Goal: Find specific page/section: Find specific page/section

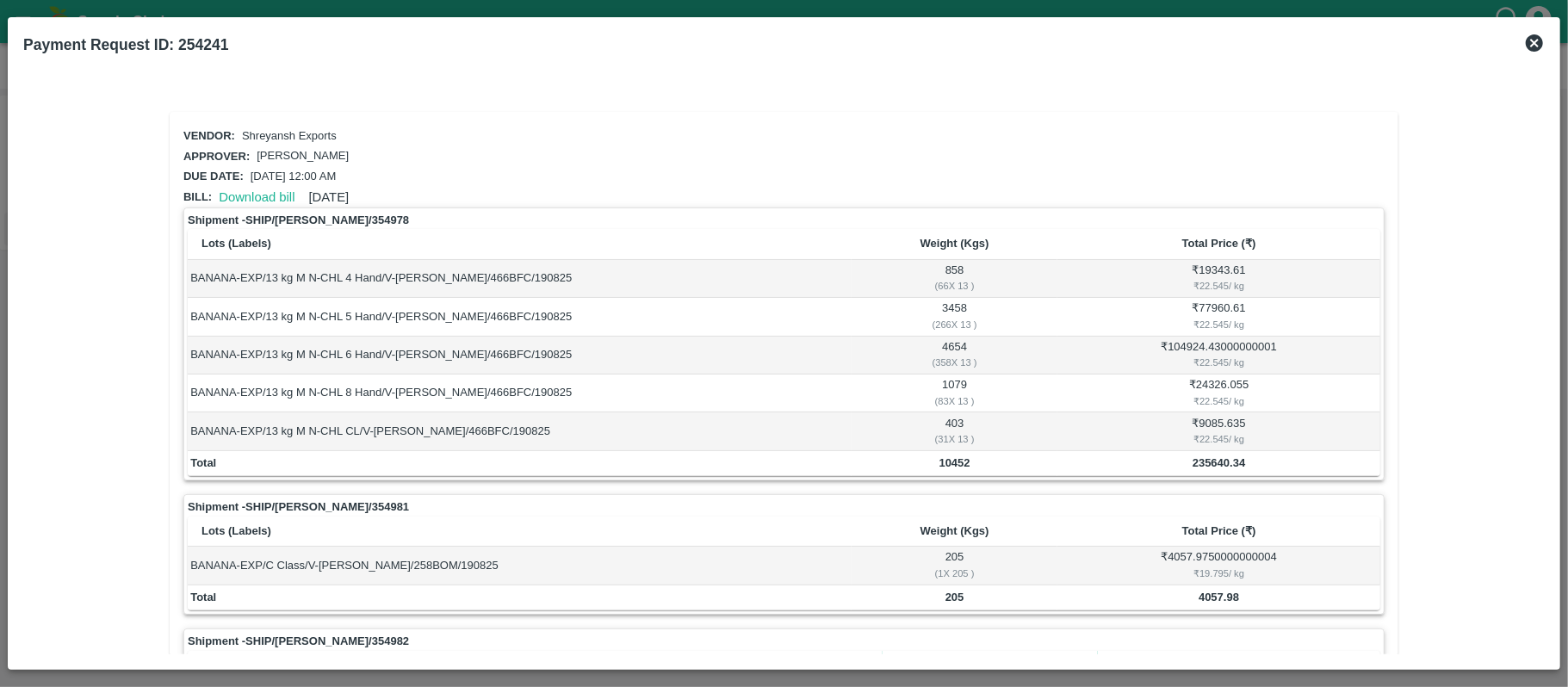
click at [1534, 39] on icon at bounding box center [1534, 43] width 18 height 18
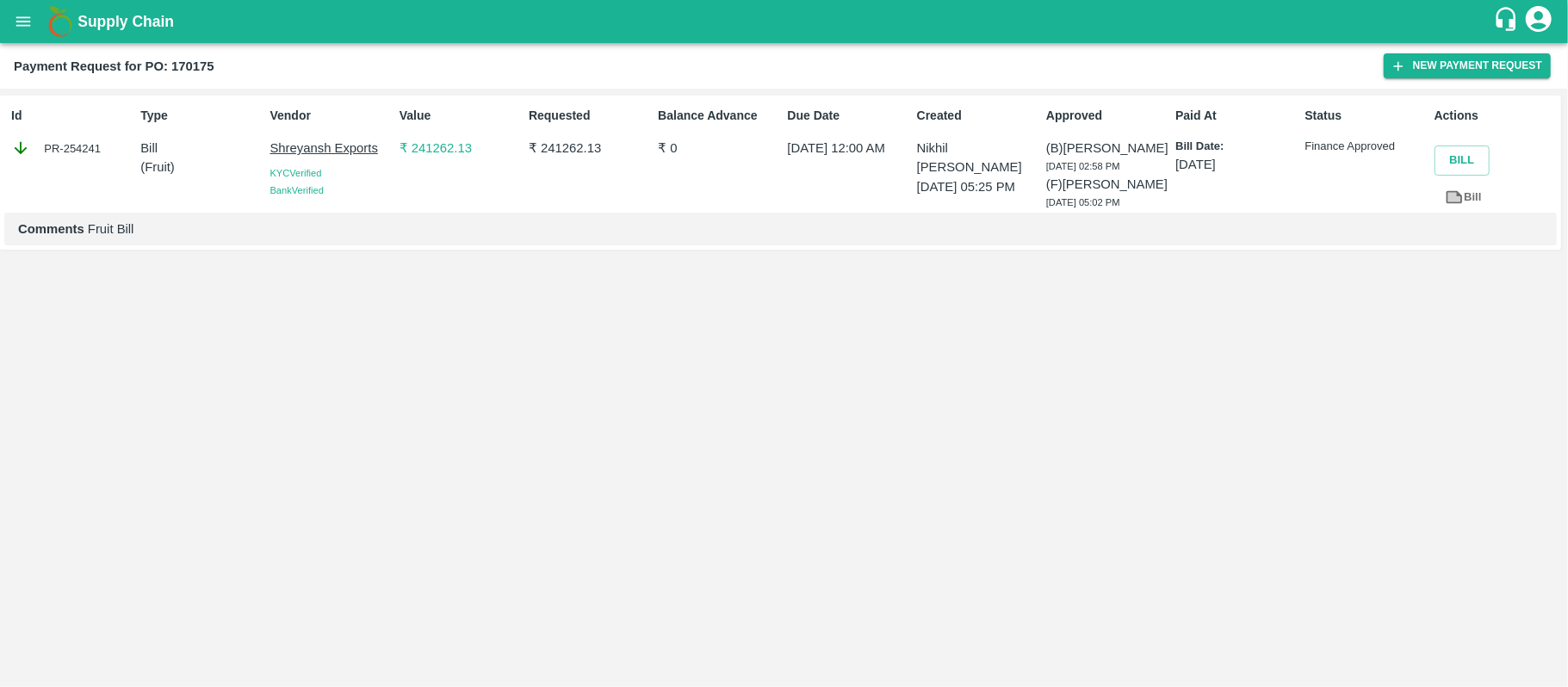
click at [14, 14] on icon "open drawer" at bounding box center [23, 21] width 19 height 19
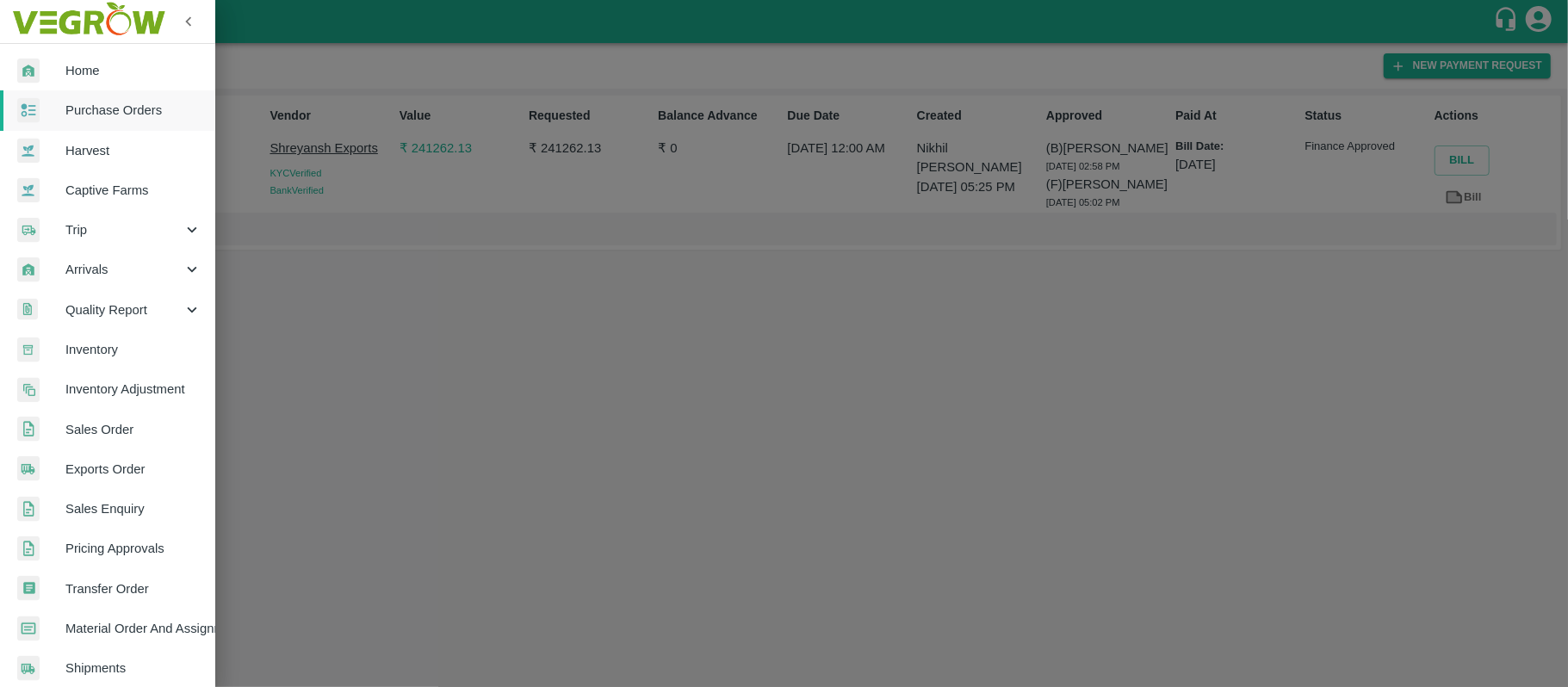
click at [98, 104] on span "Purchase Orders" at bounding box center [133, 110] width 136 height 19
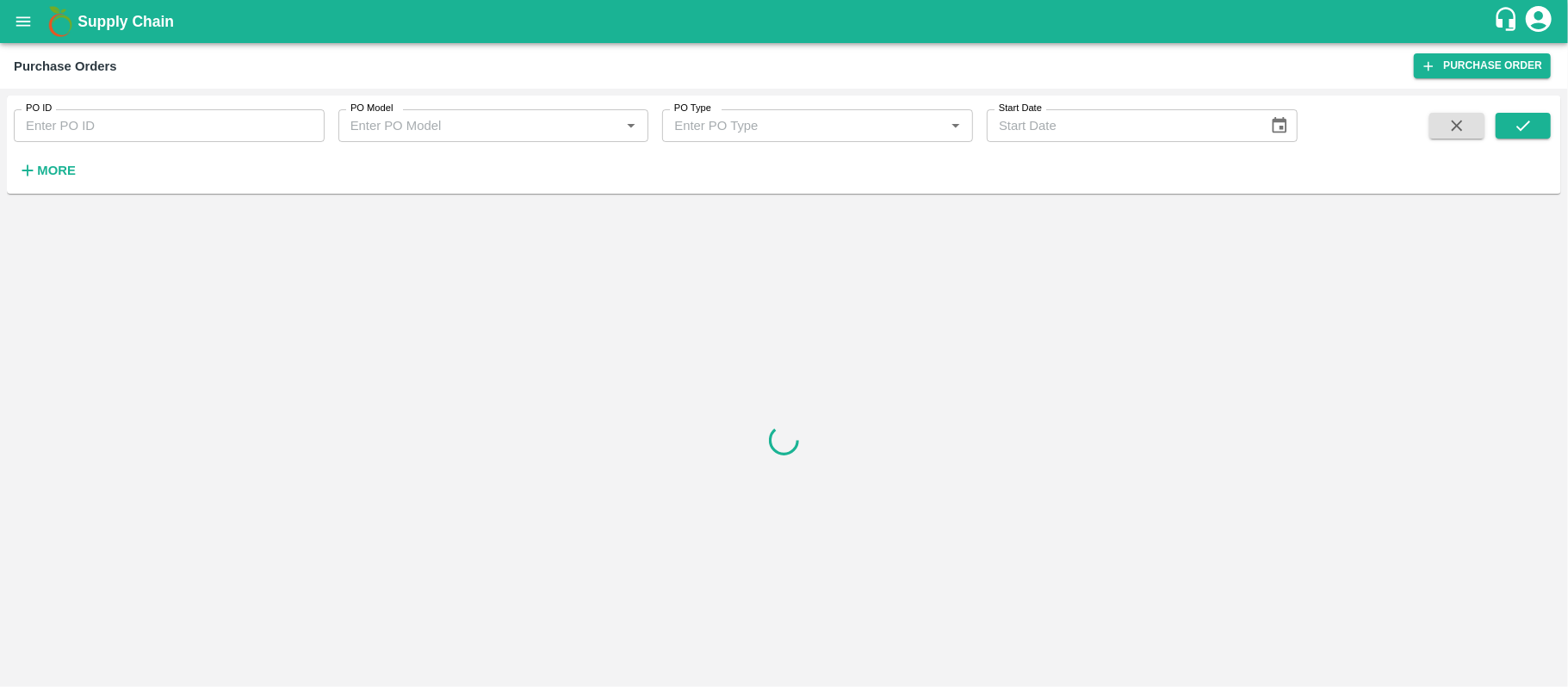
click at [125, 117] on input "PO ID" at bounding box center [169, 126] width 311 height 33
paste input "170175"
type input "170175"
click at [1530, 126] on icon "submit" at bounding box center [1523, 126] width 19 height 19
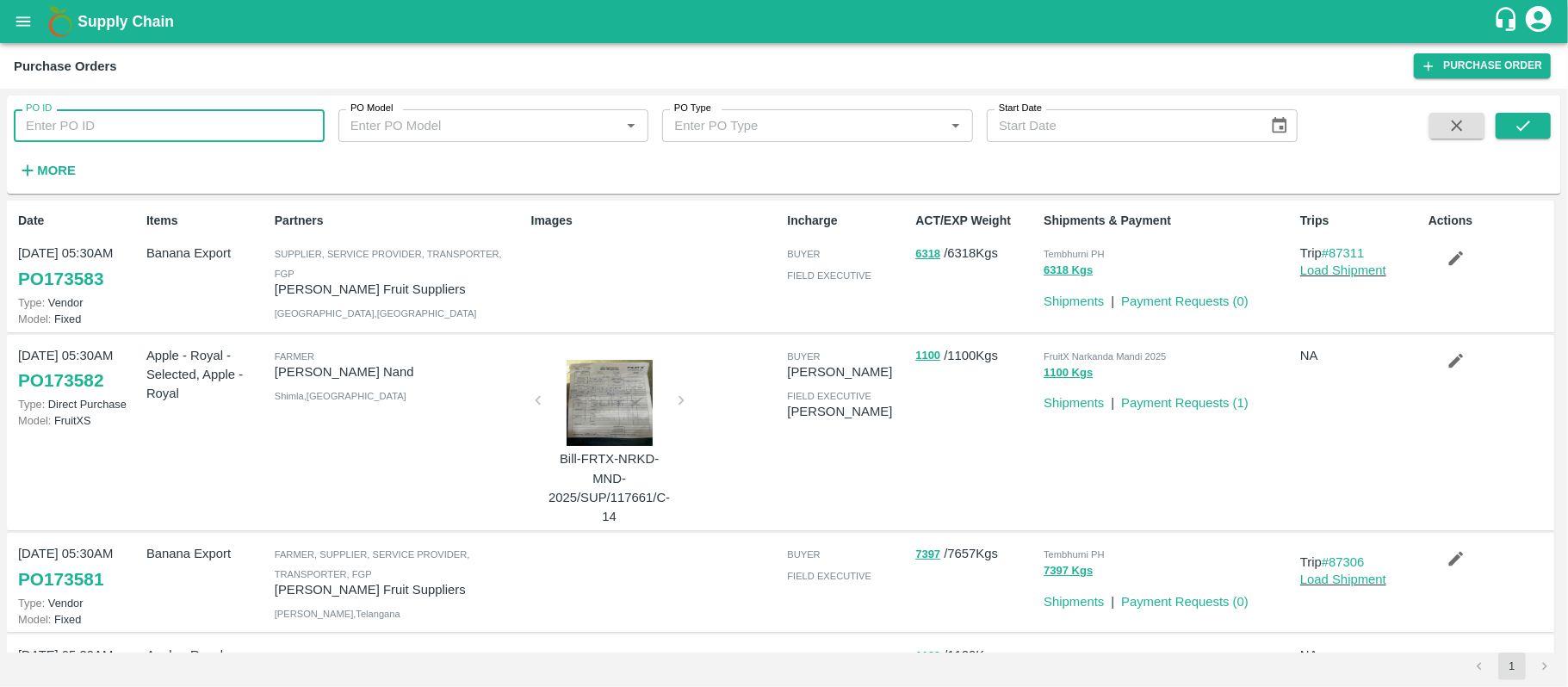
click at [100, 139] on input "PO ID" at bounding box center [169, 126] width 311 height 33
paste input "170175"
click at [1530, 121] on icon "submit" at bounding box center [1523, 126] width 19 height 19
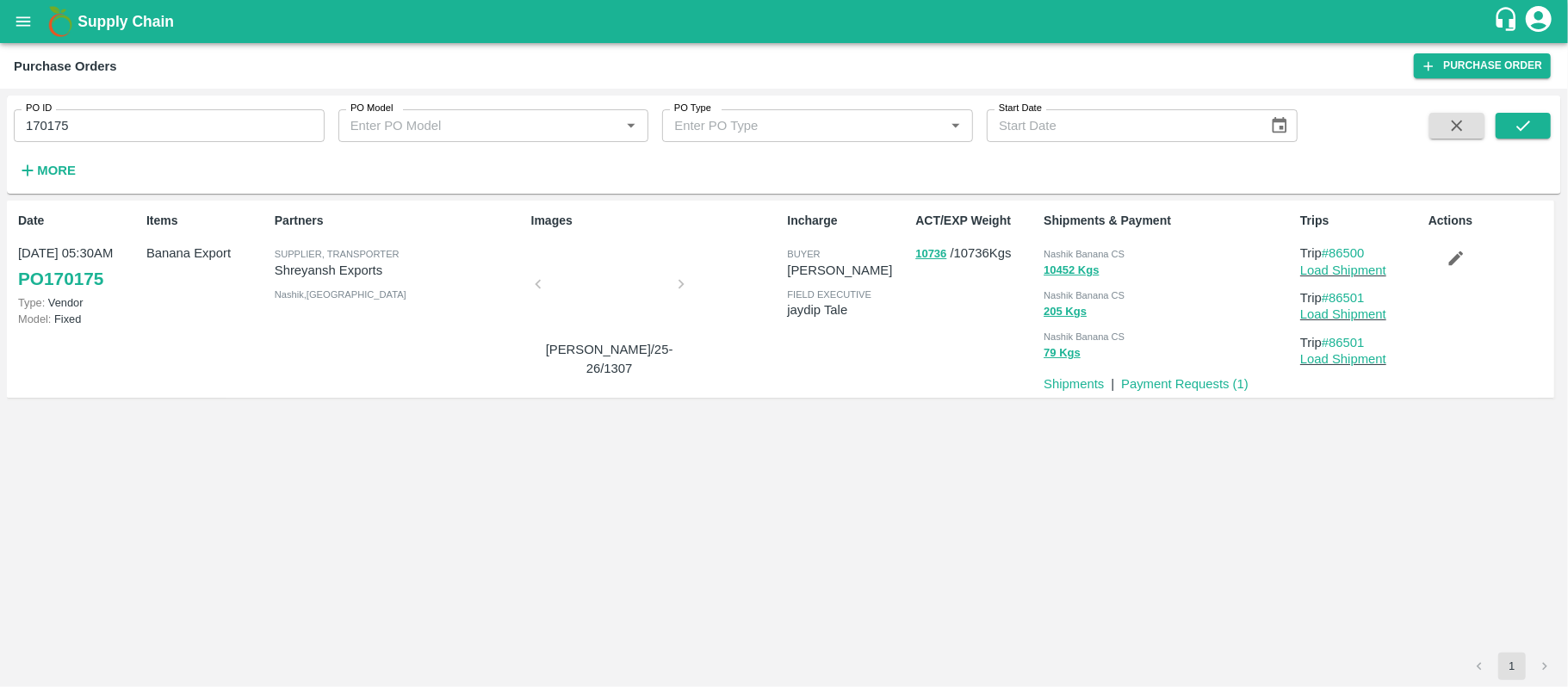
click at [1121, 247] on div "Nashik Banana CS" at bounding box center [1168, 253] width 249 height 19
copy div "Nashik Banana CS 10452 Kgs"
click at [166, 114] on input "170175" at bounding box center [169, 126] width 311 height 33
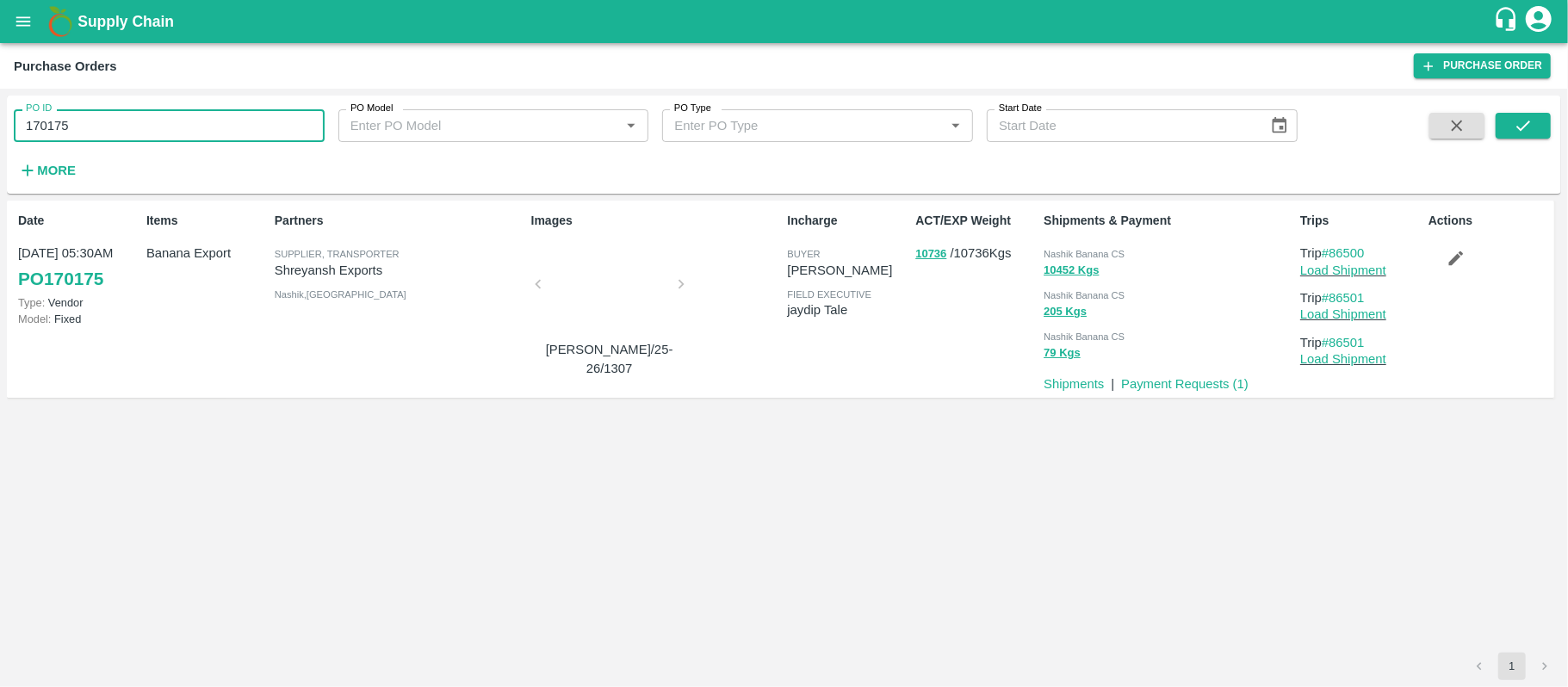
click at [166, 114] on input "170175" at bounding box center [169, 126] width 311 height 33
paste input "text"
click at [1531, 116] on icon "submit" at bounding box center [1523, 126] width 19 height 19
click at [1102, 247] on div "Nashik Banana CS" at bounding box center [1168, 253] width 249 height 19
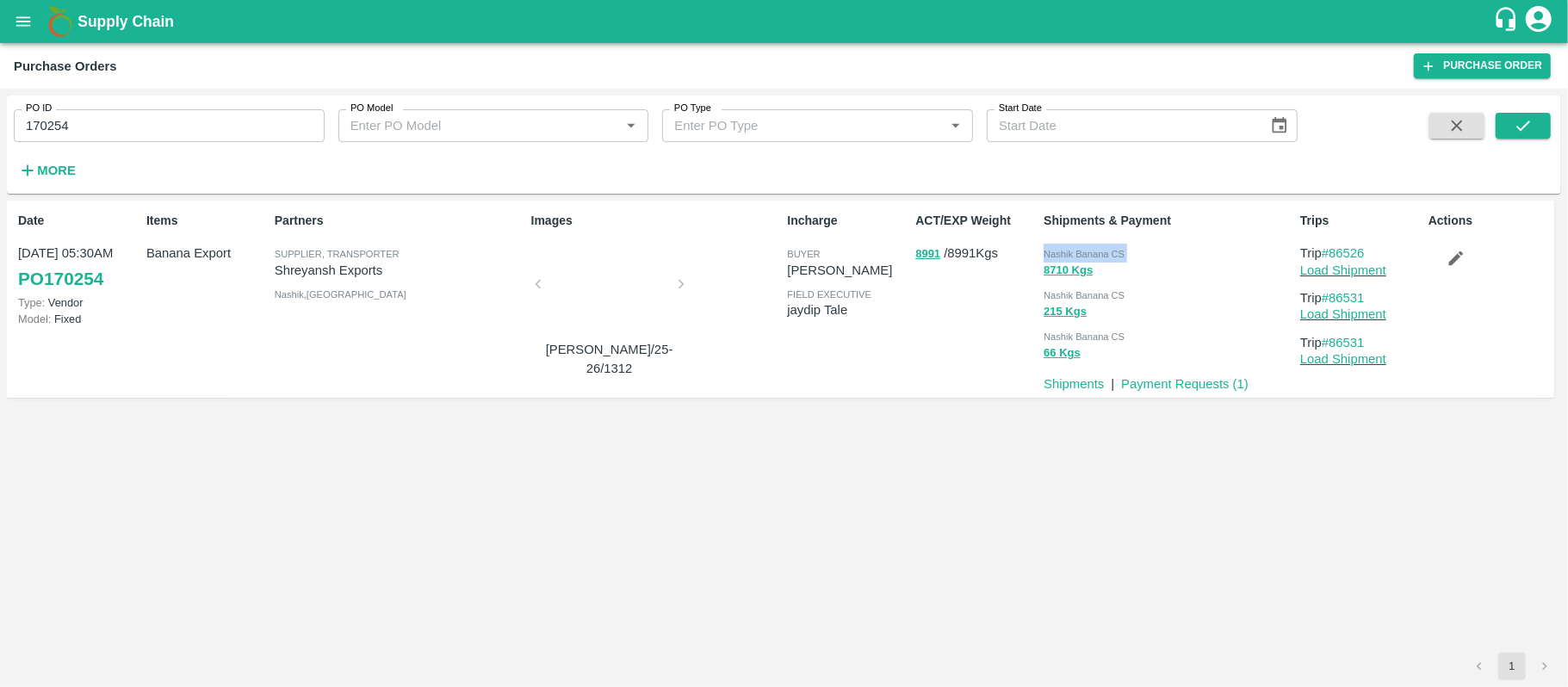
click at [1102, 247] on div "Nashik Banana CS" at bounding box center [1168, 253] width 249 height 19
copy div "Nashik Banana CS 8710 Kgs"
click at [136, 97] on div "PO ID 170254 PO ID" at bounding box center [162, 119] width 325 height 47
click at [136, 114] on input "170254" at bounding box center [169, 126] width 311 height 33
paste input "text"
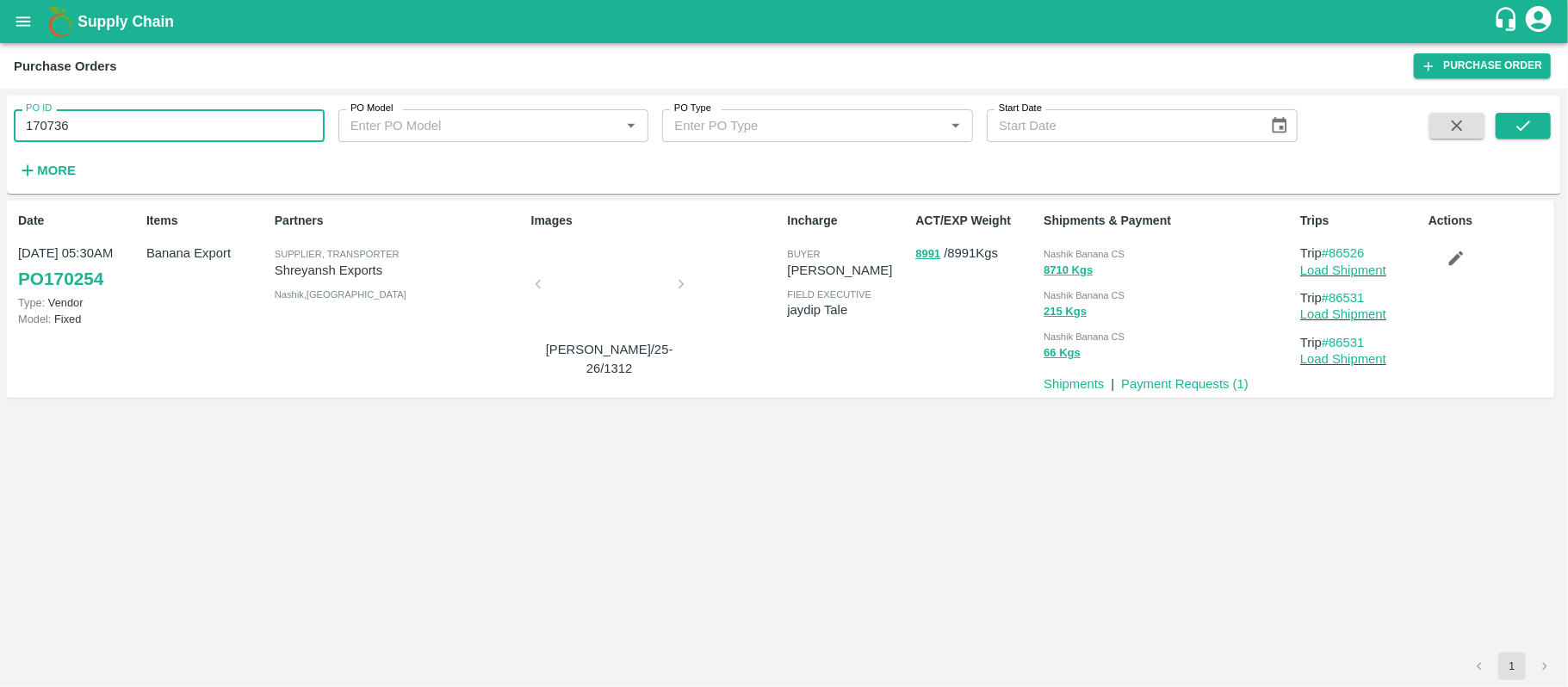
click at [136, 114] on input "170736" at bounding box center [169, 126] width 311 height 33
click at [1536, 121] on button "submit" at bounding box center [1522, 126] width 55 height 26
click at [1088, 257] on span "Nashik Banana CS" at bounding box center [1083, 253] width 81 height 10
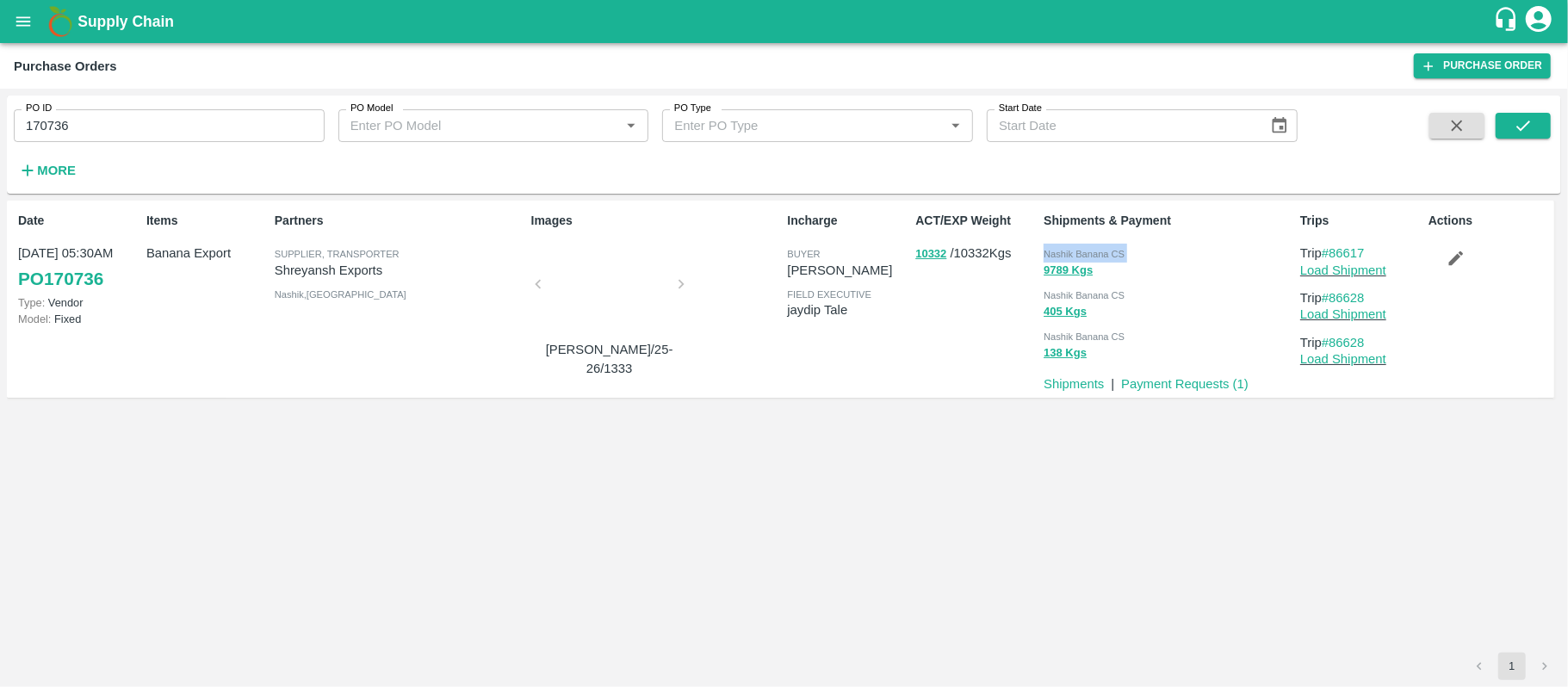
copy div "Nashik Banana CS 9789 Kgs"
click at [224, 126] on input "170736" at bounding box center [169, 126] width 311 height 33
paste input "text"
click at [224, 126] on input "170738" at bounding box center [169, 126] width 311 height 33
click at [1531, 122] on icon "submit" at bounding box center [1523, 126] width 19 height 19
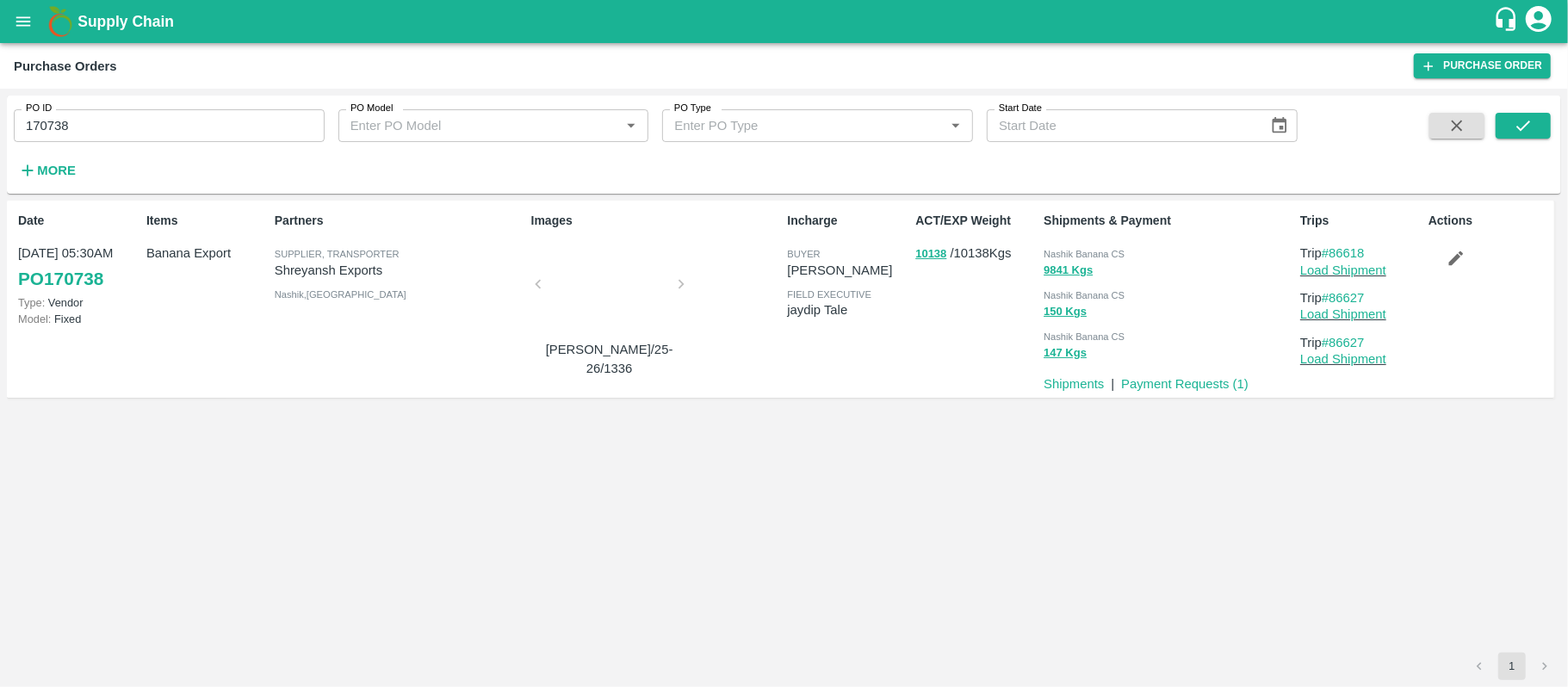
click at [1089, 255] on span "Nashik Banana CS" at bounding box center [1083, 253] width 81 height 10
copy div "Nashik Banana CS 9841 Kgs"
click at [211, 101] on div "PO ID 170738 PO ID" at bounding box center [162, 119] width 325 height 47
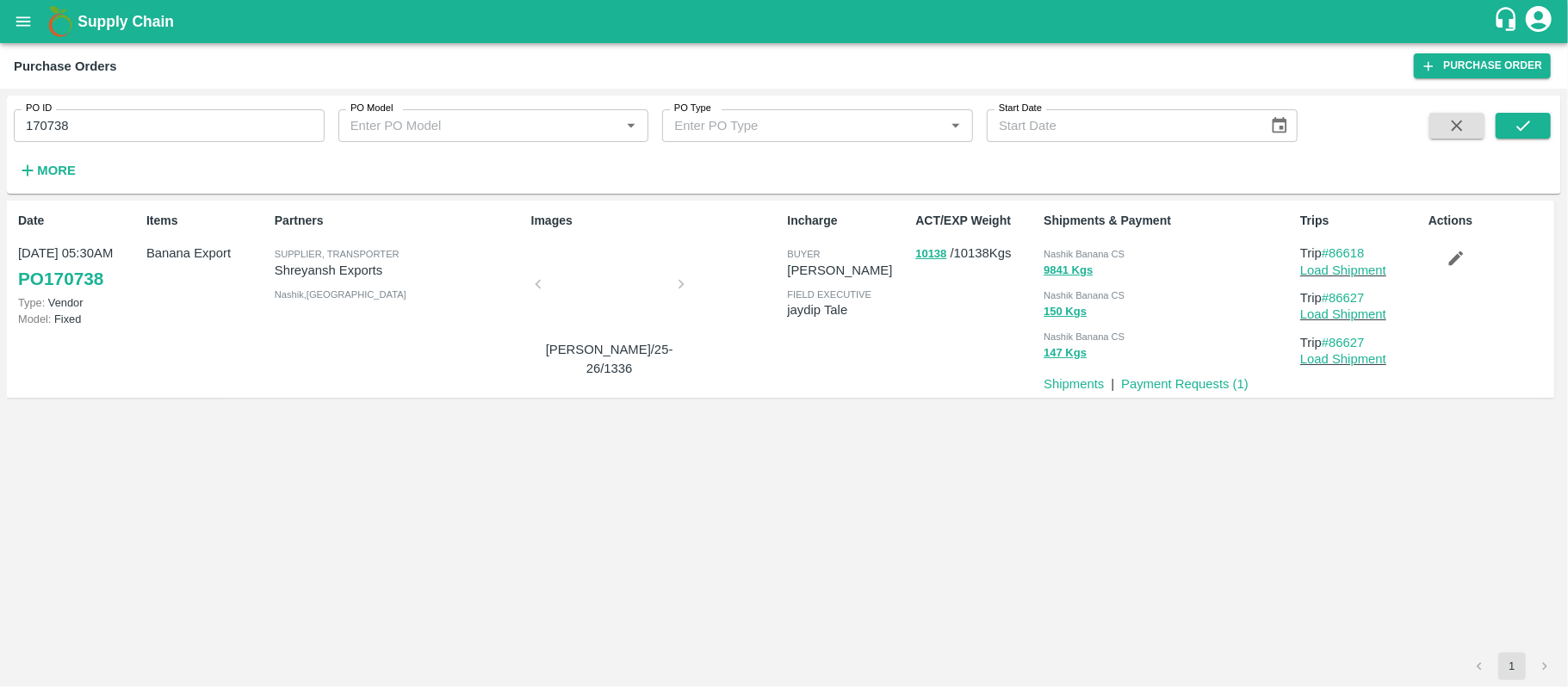
click at [211, 101] on div "PO ID 170738 PO ID" at bounding box center [162, 119] width 325 height 47
click at [207, 138] on input "170738" at bounding box center [169, 126] width 311 height 33
paste input "text"
type input "170040"
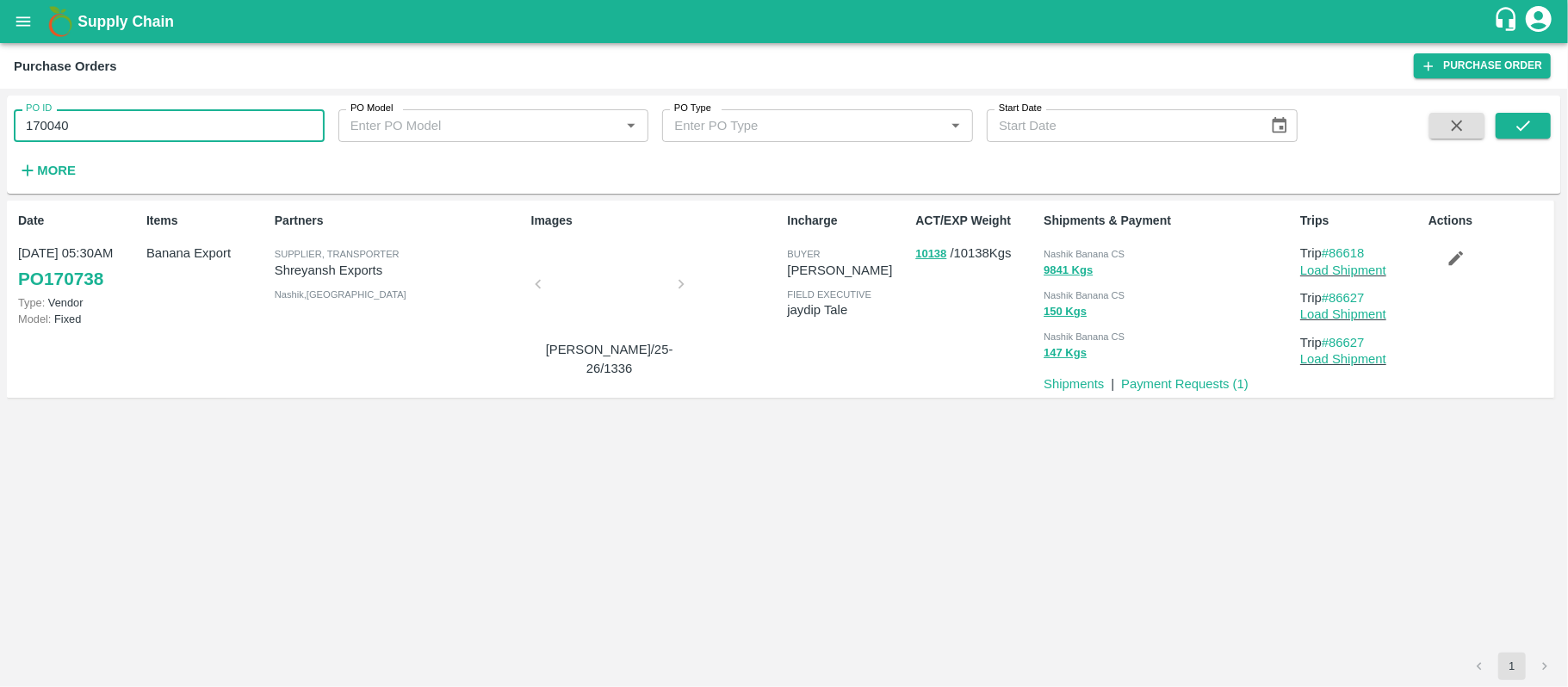
click at [1482, 119] on button "button" at bounding box center [1456, 126] width 55 height 26
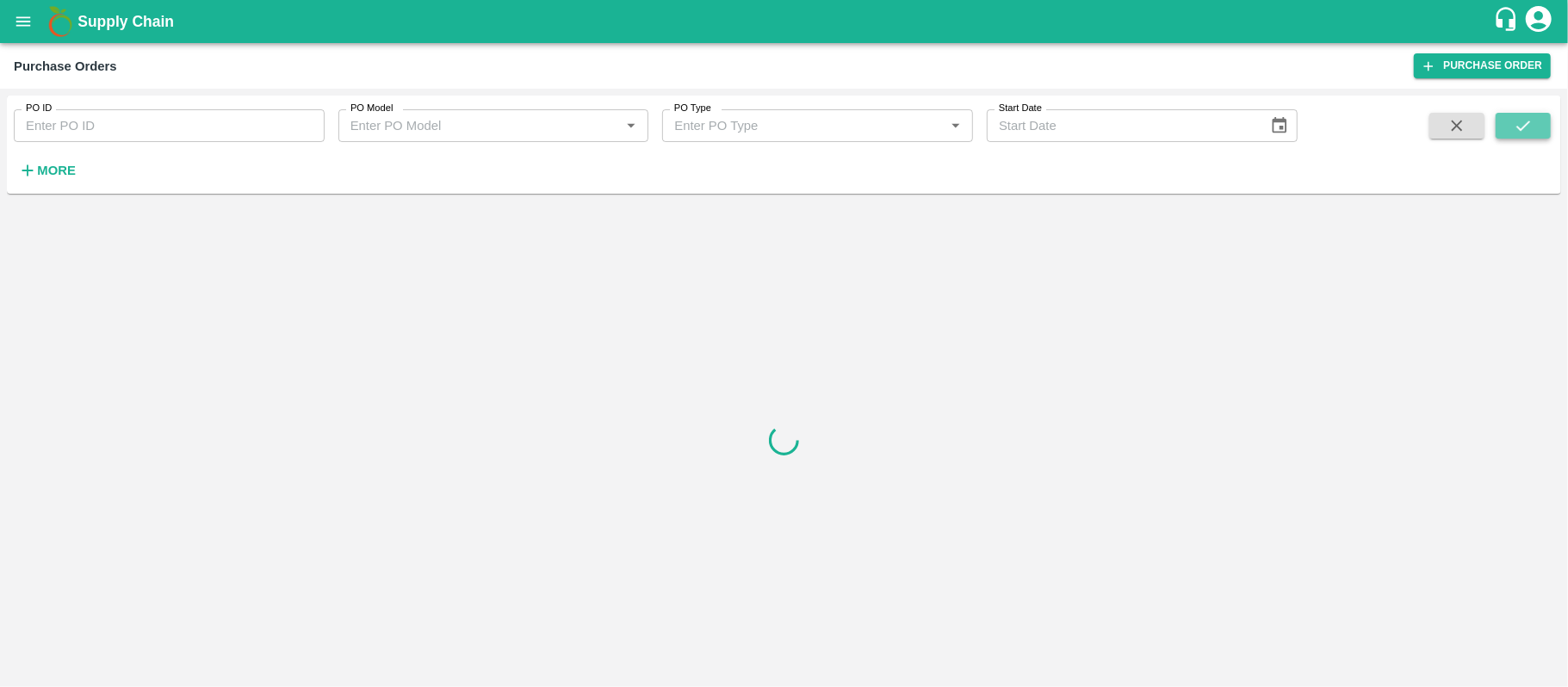
click at [1527, 121] on icon "submit" at bounding box center [1523, 126] width 19 height 19
click at [205, 119] on input "PO ID" at bounding box center [169, 126] width 311 height 33
paste input "text"
click at [1517, 125] on icon "submit" at bounding box center [1523, 126] width 19 height 19
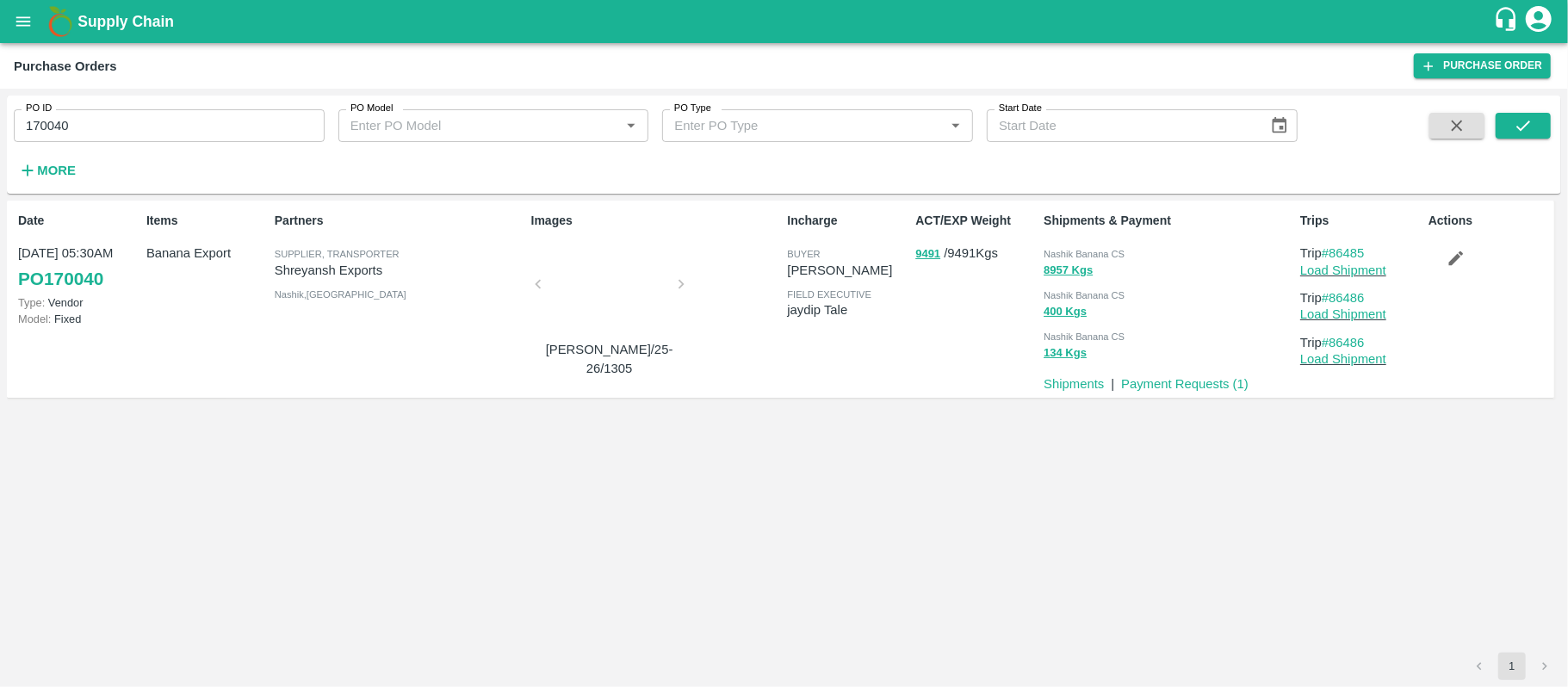
click at [1087, 249] on span "Nashik Banana CS" at bounding box center [1083, 253] width 81 height 10
copy div "Nashik Banana CS 8957 Kgs"
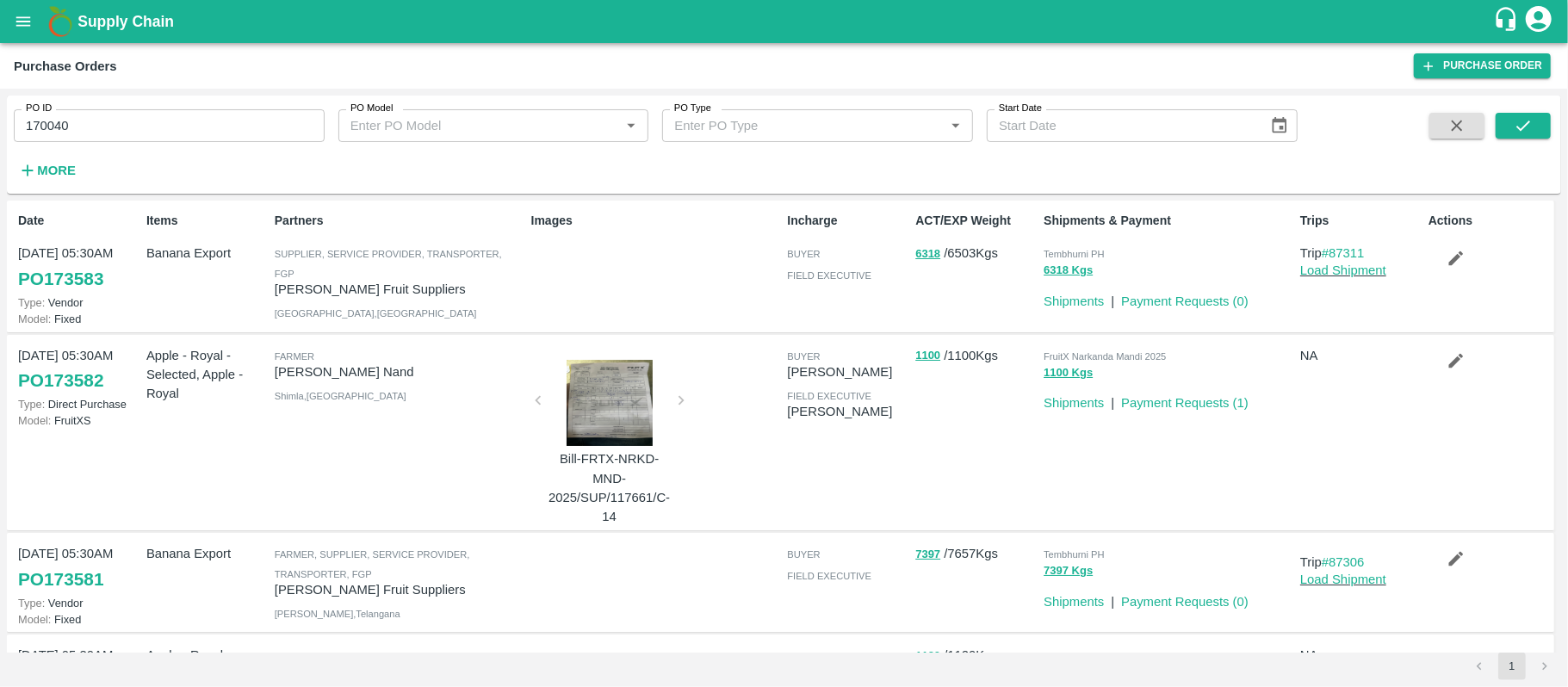
click at [142, 94] on div "PO ID 170040 PO ID PO Model PO Model   * PO Type PO Type   * Start Date Start D…" at bounding box center [784, 387] width 1568 height 599
click at [143, 124] on input "170040" at bounding box center [169, 126] width 311 height 33
paste input "text"
click at [143, 124] on input "170187" at bounding box center [169, 126] width 311 height 33
click at [1521, 128] on icon "submit" at bounding box center [1523, 126] width 19 height 19
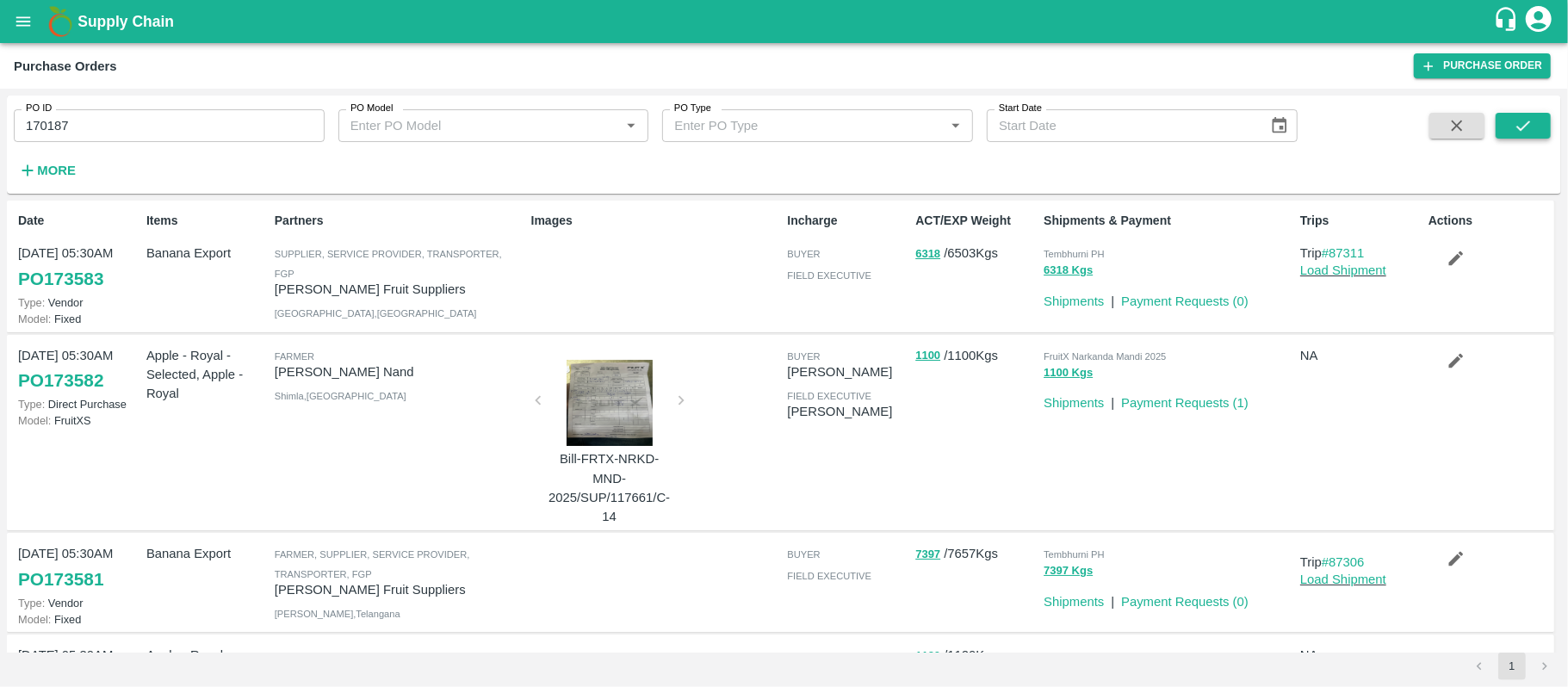
click at [1517, 126] on icon "submit" at bounding box center [1522, 126] width 14 height 10
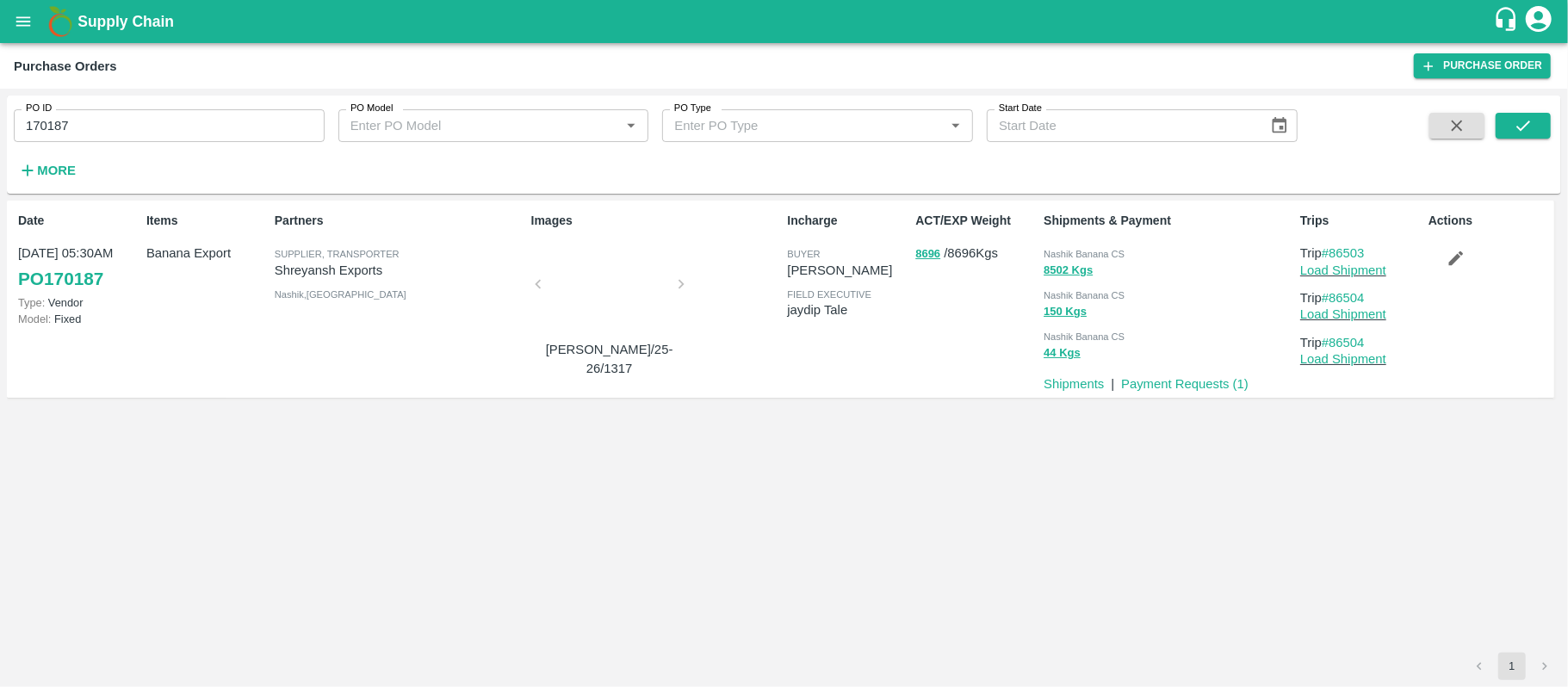
click at [1086, 245] on div "Nashik Banana CS" at bounding box center [1168, 253] width 249 height 19
copy div "Nashik Banana CS 8502 Kgs"
click at [201, 132] on input "170187" at bounding box center [169, 126] width 311 height 33
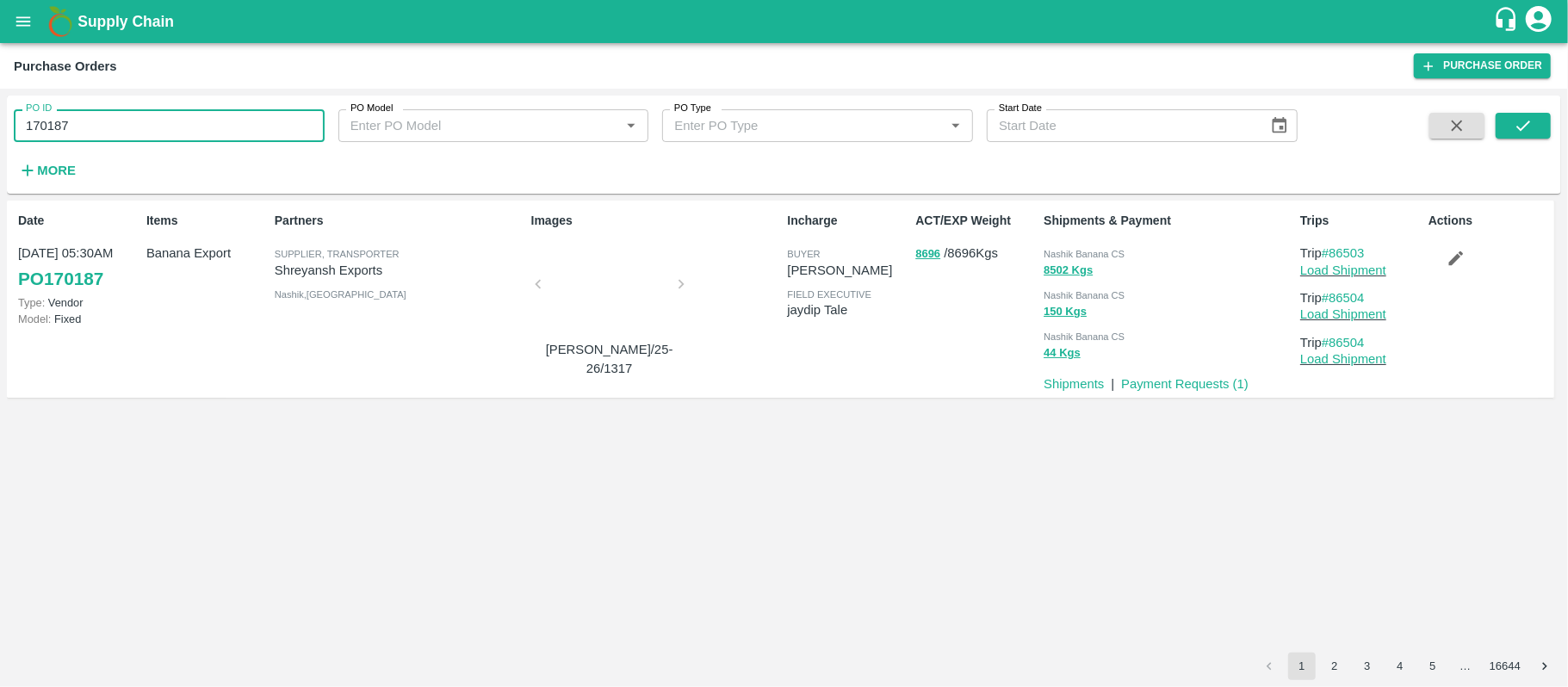
paste input "text"
click at [201, 132] on input "170035" at bounding box center [169, 126] width 311 height 33
click at [1526, 125] on icon "submit" at bounding box center [1522, 126] width 14 height 10
click at [1079, 256] on span "Nashik Banana CS" at bounding box center [1083, 253] width 81 height 10
click at [1077, 256] on span "Nashik Banana CS" at bounding box center [1083, 253] width 81 height 10
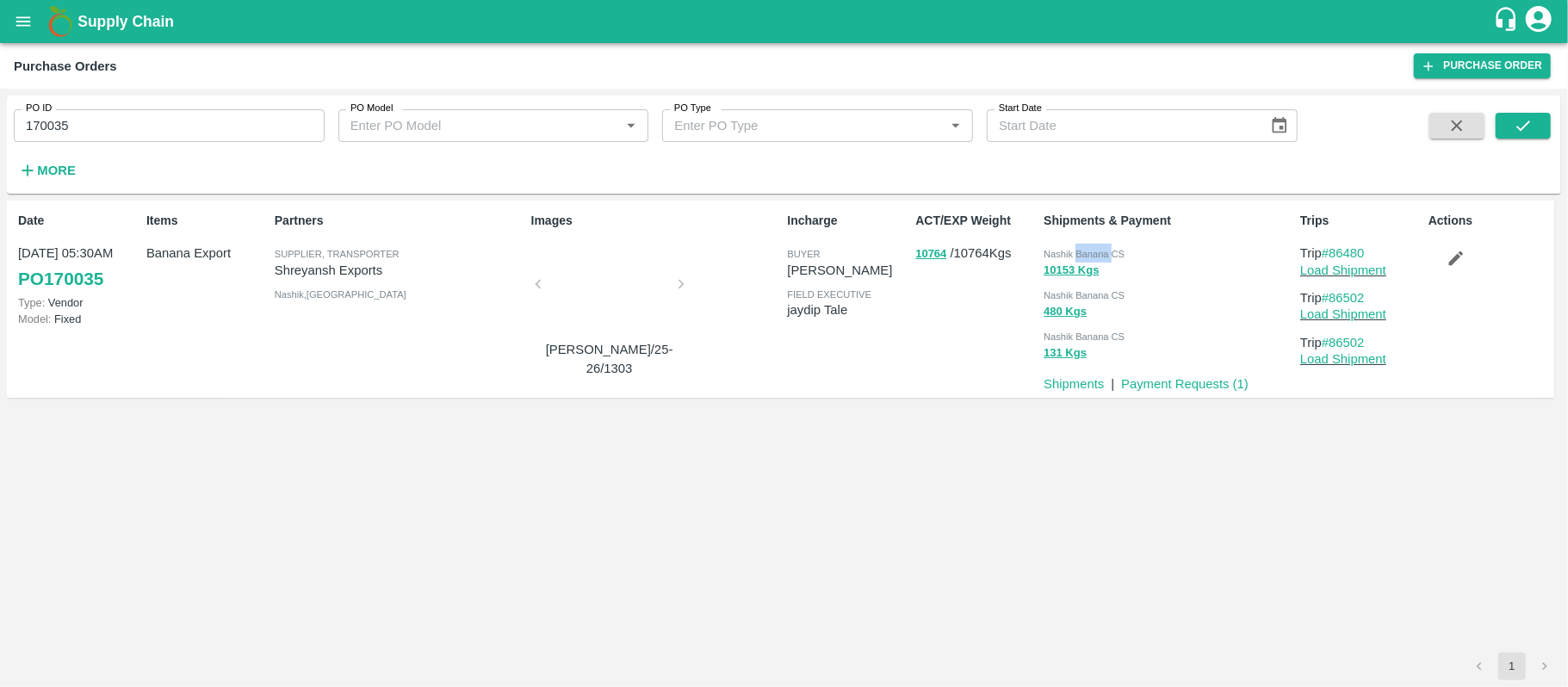
click at [1077, 256] on span "Nashik Banana CS" at bounding box center [1083, 253] width 81 height 10
copy div "Nashik Banana CS 10153 Kgs"
click at [227, 119] on input "170035" at bounding box center [169, 126] width 311 height 33
paste input "text"
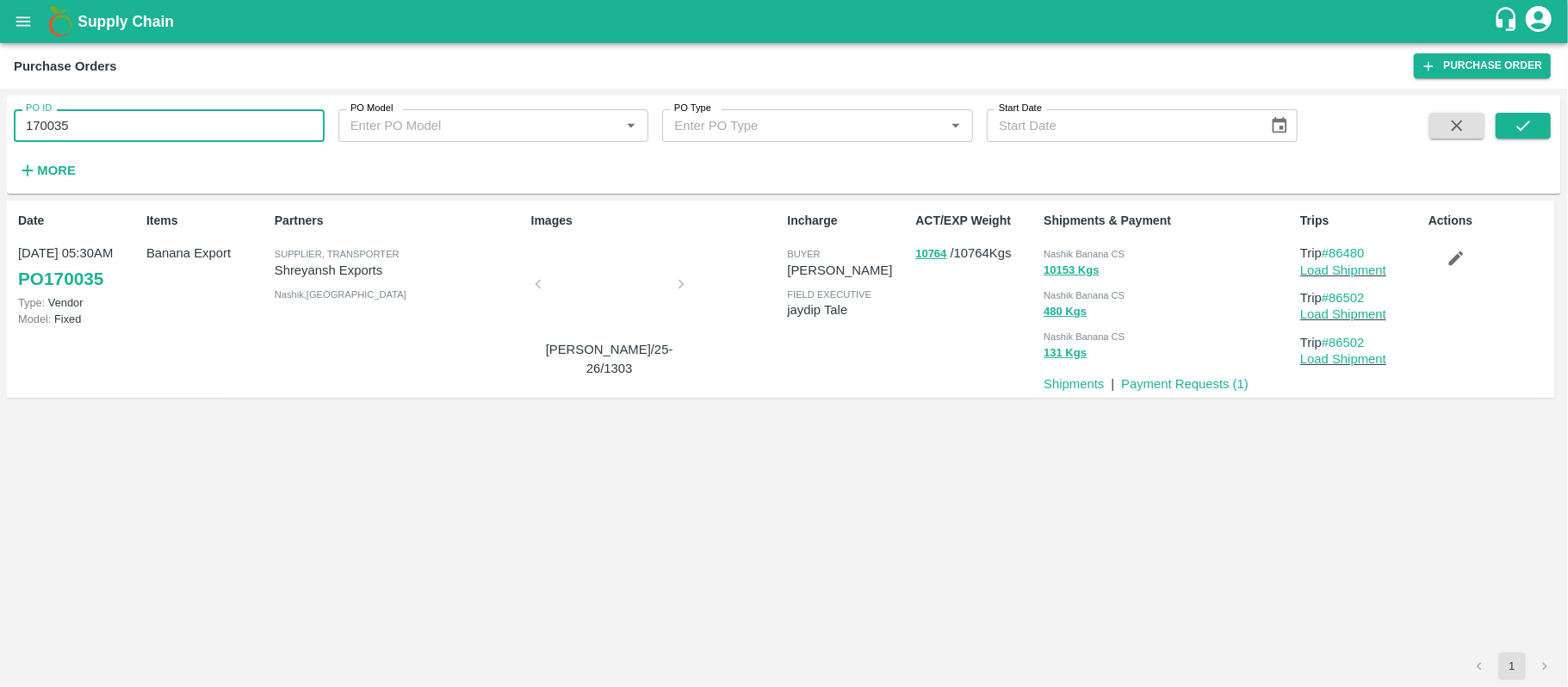
click at [227, 119] on input "170035" at bounding box center [169, 126] width 311 height 33
click at [1533, 128] on icon "submit" at bounding box center [1523, 126] width 19 height 19
click at [1079, 249] on span "Nashik Banana CS" at bounding box center [1083, 253] width 81 height 10
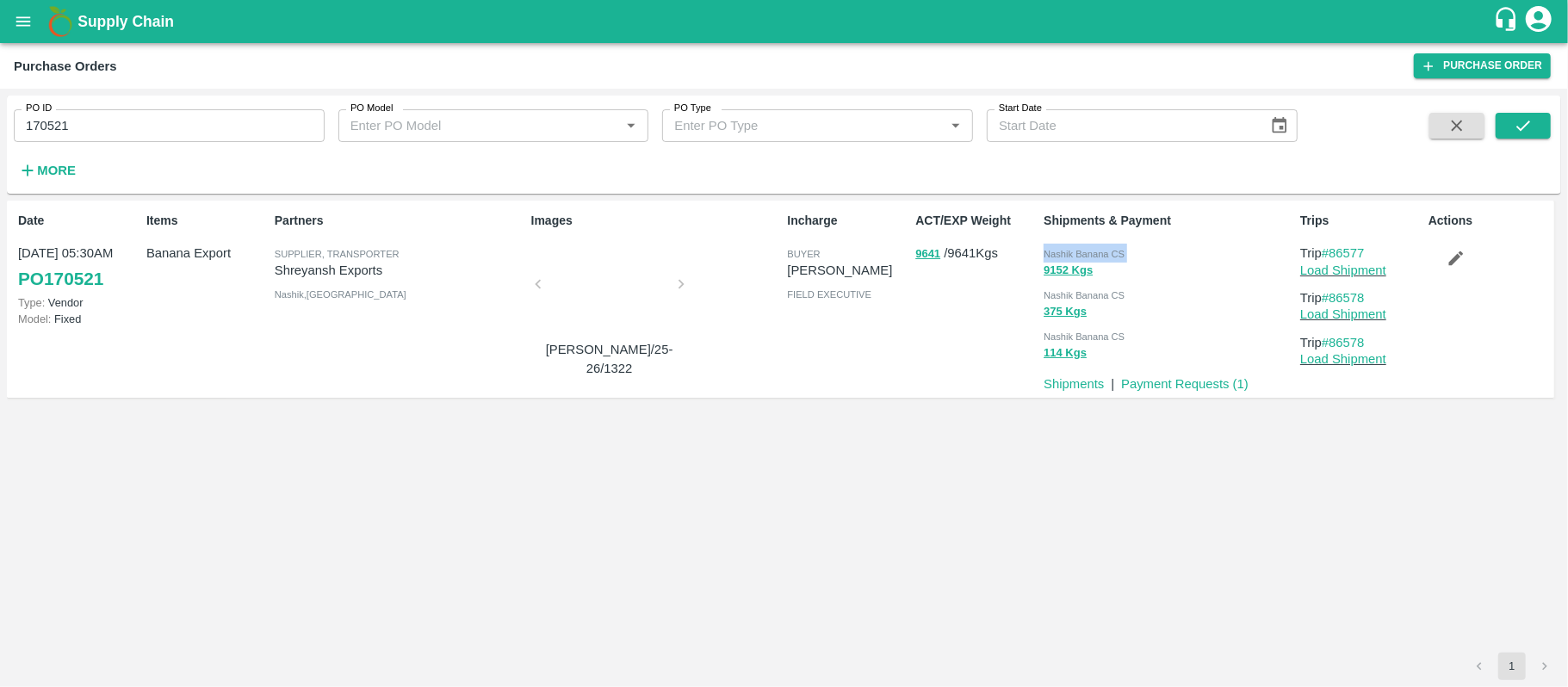
click at [1079, 249] on span "Nashik Banana CS" at bounding box center [1083, 253] width 81 height 10
copy div "Nashik Banana CS 9152 Kgs"
click at [212, 122] on input "170521" at bounding box center [169, 126] width 311 height 33
paste input "text"
click at [211, 122] on input "170503" at bounding box center [169, 126] width 311 height 33
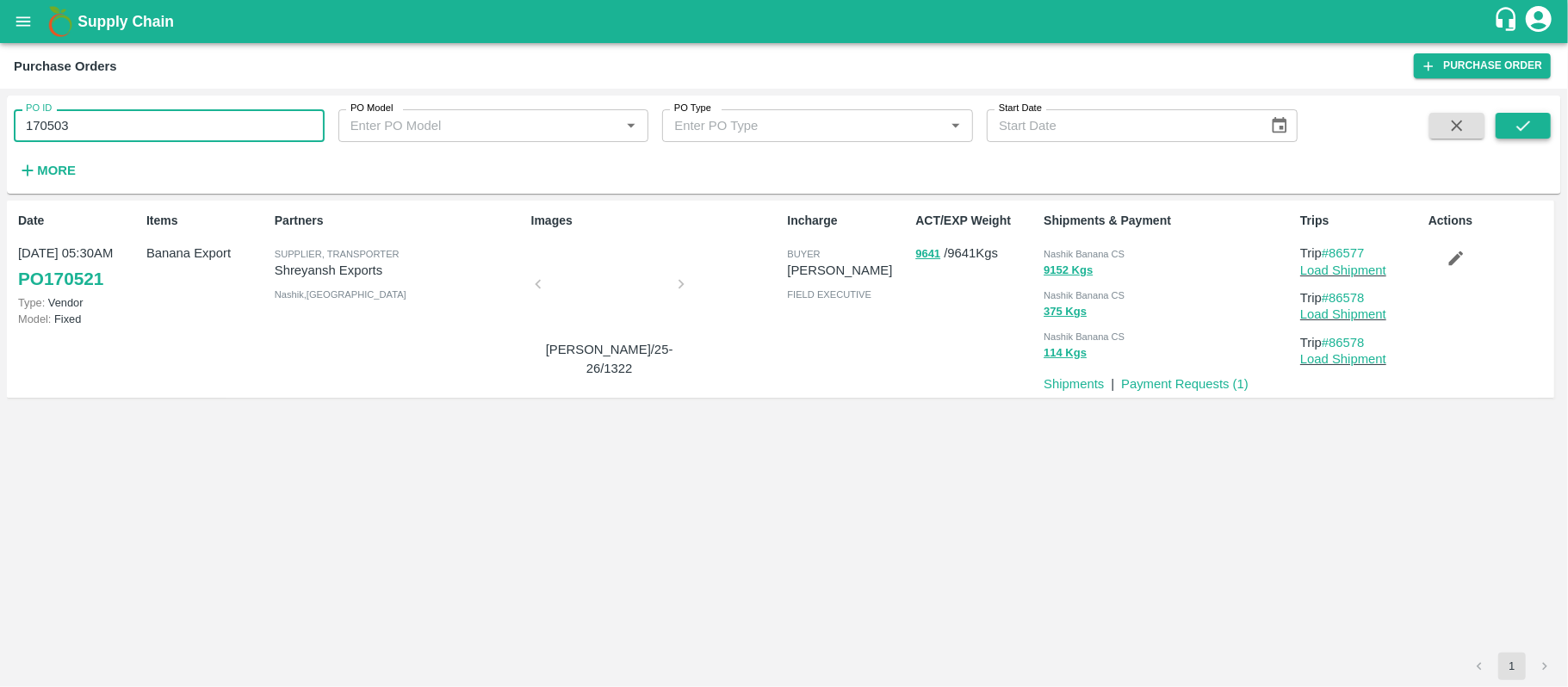
click at [1517, 121] on icon "submit" at bounding box center [1523, 126] width 19 height 19
click at [1087, 249] on span "Nashik Banana CS" at bounding box center [1083, 253] width 81 height 10
copy div "Nashik Banana CS 9490 Kgs"
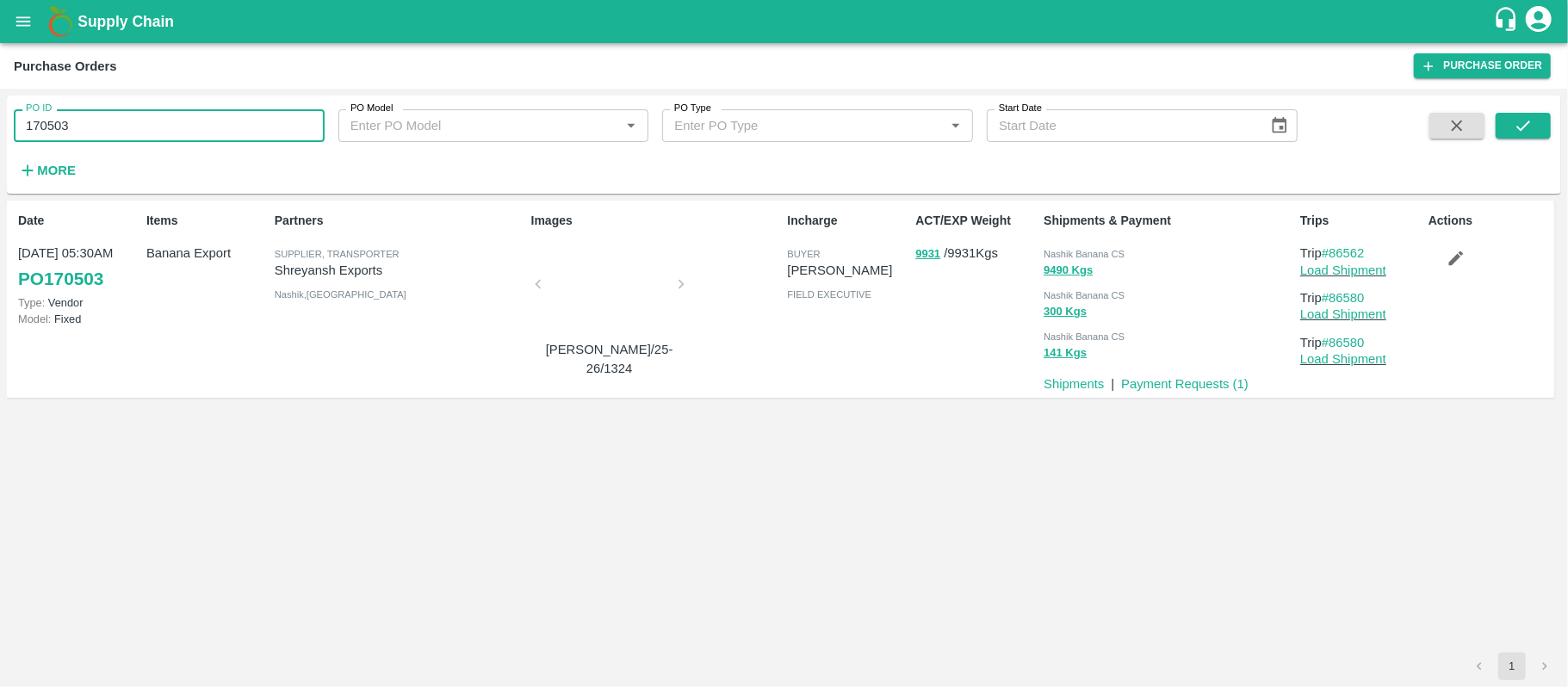
click at [159, 138] on input "170503" at bounding box center [169, 126] width 311 height 33
paste input "text"
click at [159, 138] on input "170036" at bounding box center [169, 126] width 311 height 33
click at [1533, 132] on icon "submit" at bounding box center [1523, 126] width 19 height 19
click at [1081, 253] on span "Nashik Banana CS" at bounding box center [1083, 253] width 81 height 10
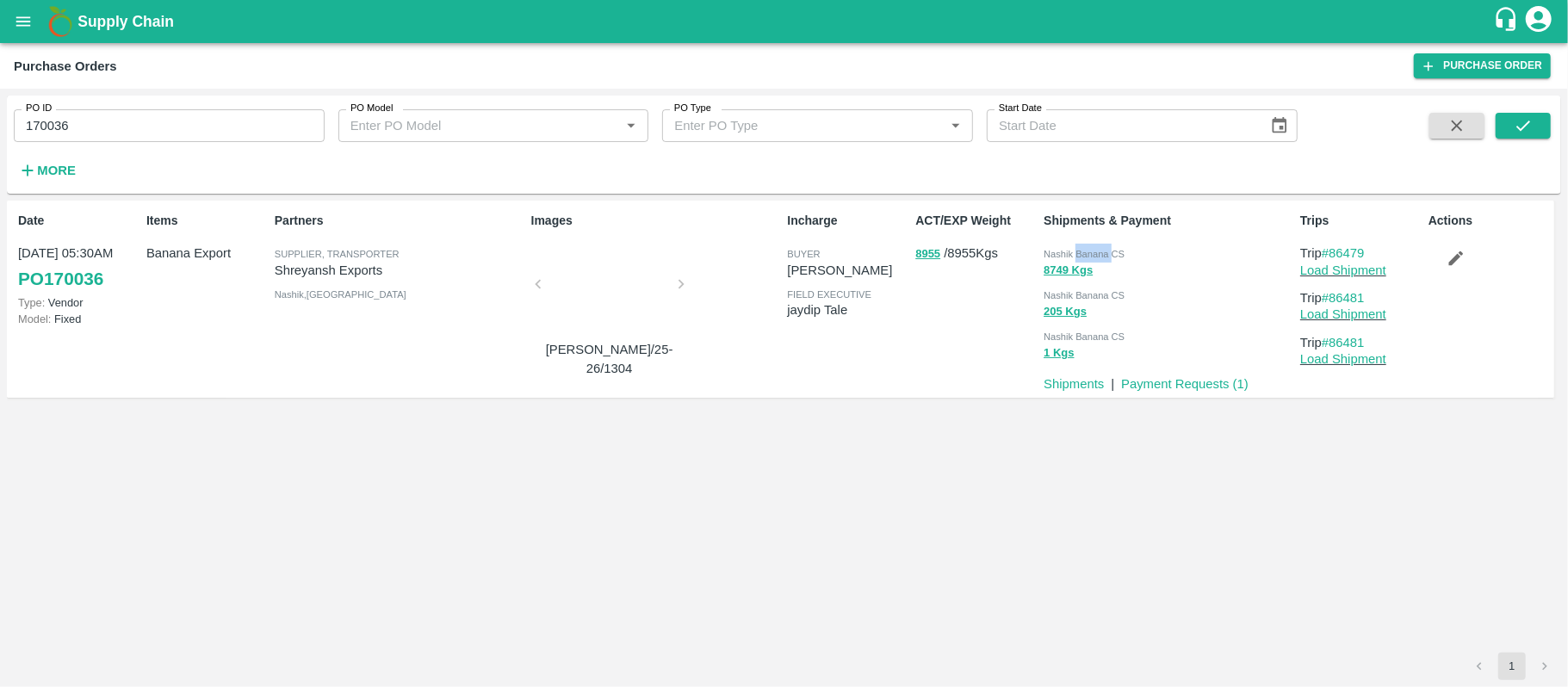
click at [1081, 253] on span "Nashik Banana CS" at bounding box center [1083, 253] width 81 height 10
copy div "Nashik Banana CS 8749 Kgs"
click at [135, 111] on input "170036" at bounding box center [169, 126] width 311 height 33
paste input "text"
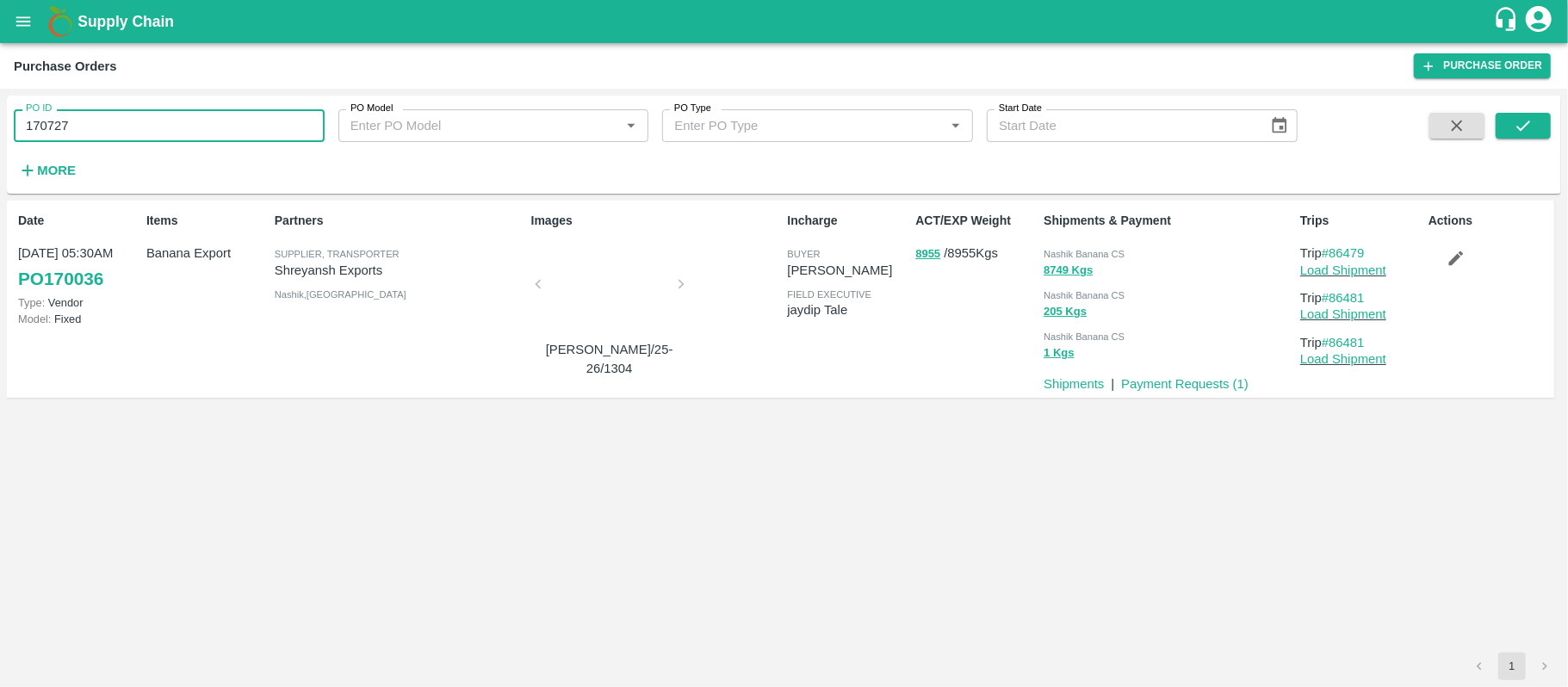
click at [135, 111] on input "170727" at bounding box center [169, 126] width 311 height 33
click at [1520, 121] on icon "submit" at bounding box center [1523, 126] width 19 height 19
click at [1095, 249] on span "Nashik Banana CS" at bounding box center [1083, 253] width 81 height 10
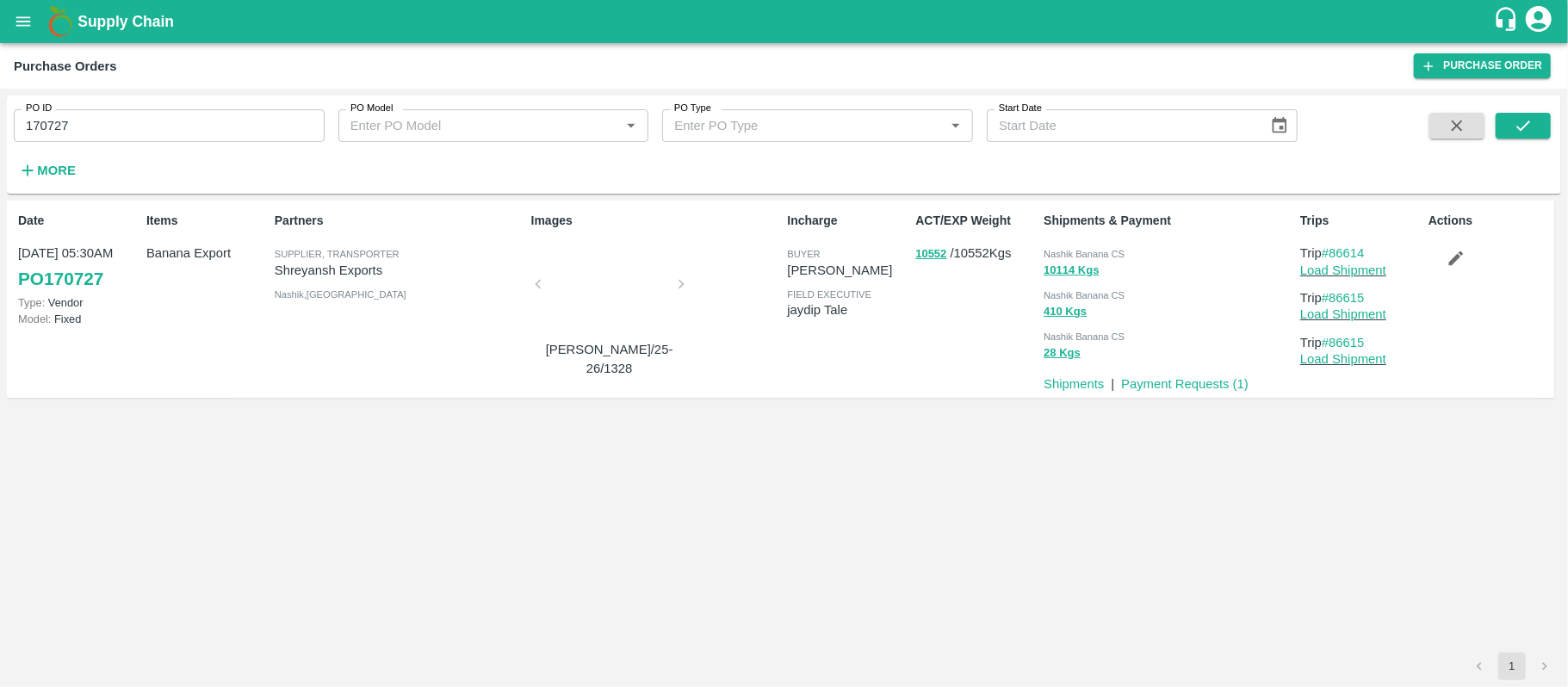
click at [224, 129] on input "170727" at bounding box center [169, 126] width 311 height 33
paste input "text"
click at [224, 129] on input "170135" at bounding box center [169, 126] width 311 height 33
click at [1536, 128] on button "submit" at bounding box center [1522, 126] width 55 height 26
click at [1071, 246] on div "Nashik Banana CS" at bounding box center [1168, 253] width 249 height 19
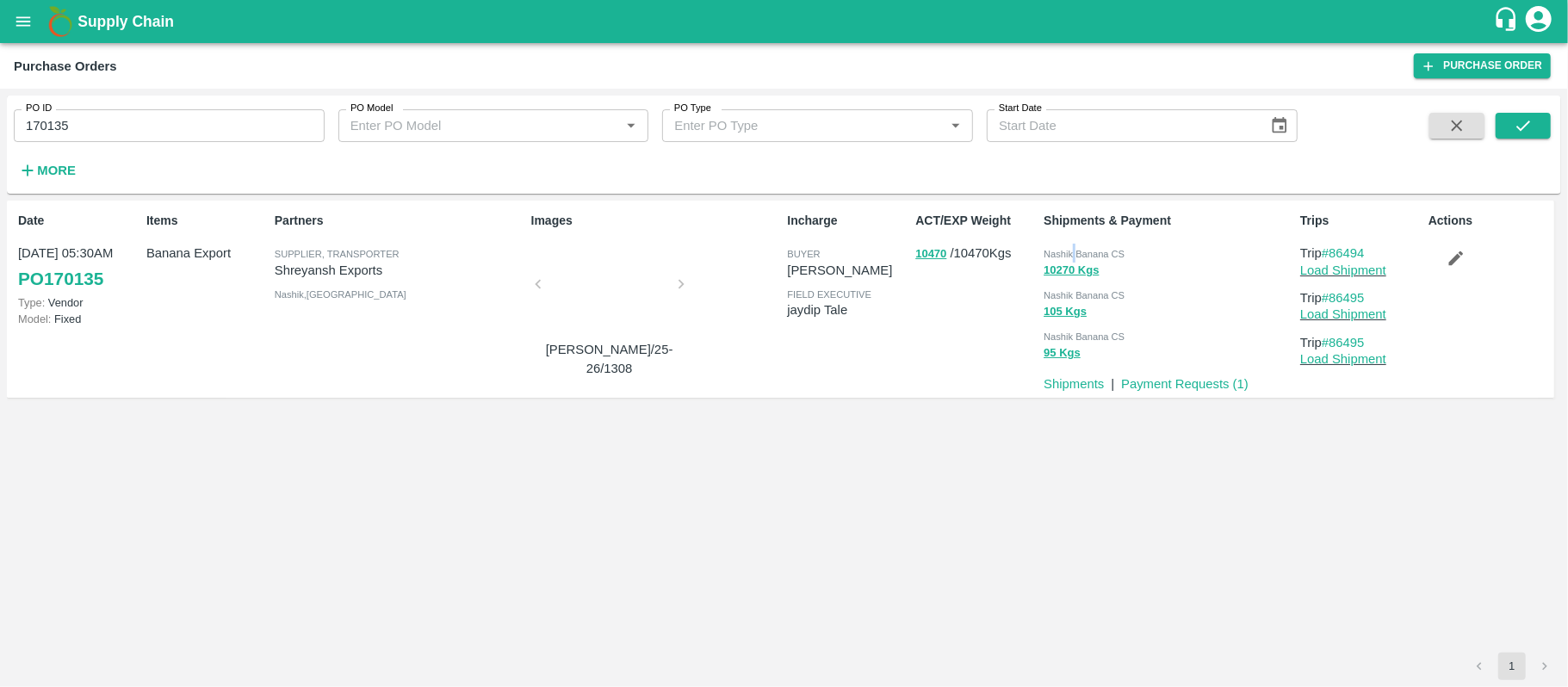
click at [1071, 246] on div "Nashik Banana CS" at bounding box center [1168, 253] width 249 height 19
click at [194, 105] on div "PO ID 170135 PO ID" at bounding box center [162, 119] width 325 height 47
drag, startPoint x: 194, startPoint y: 105, endPoint x: 190, endPoint y: 122, distance: 17.5
click at [193, 105] on div "PO ID 170135 PO ID" at bounding box center [162, 119] width 325 height 47
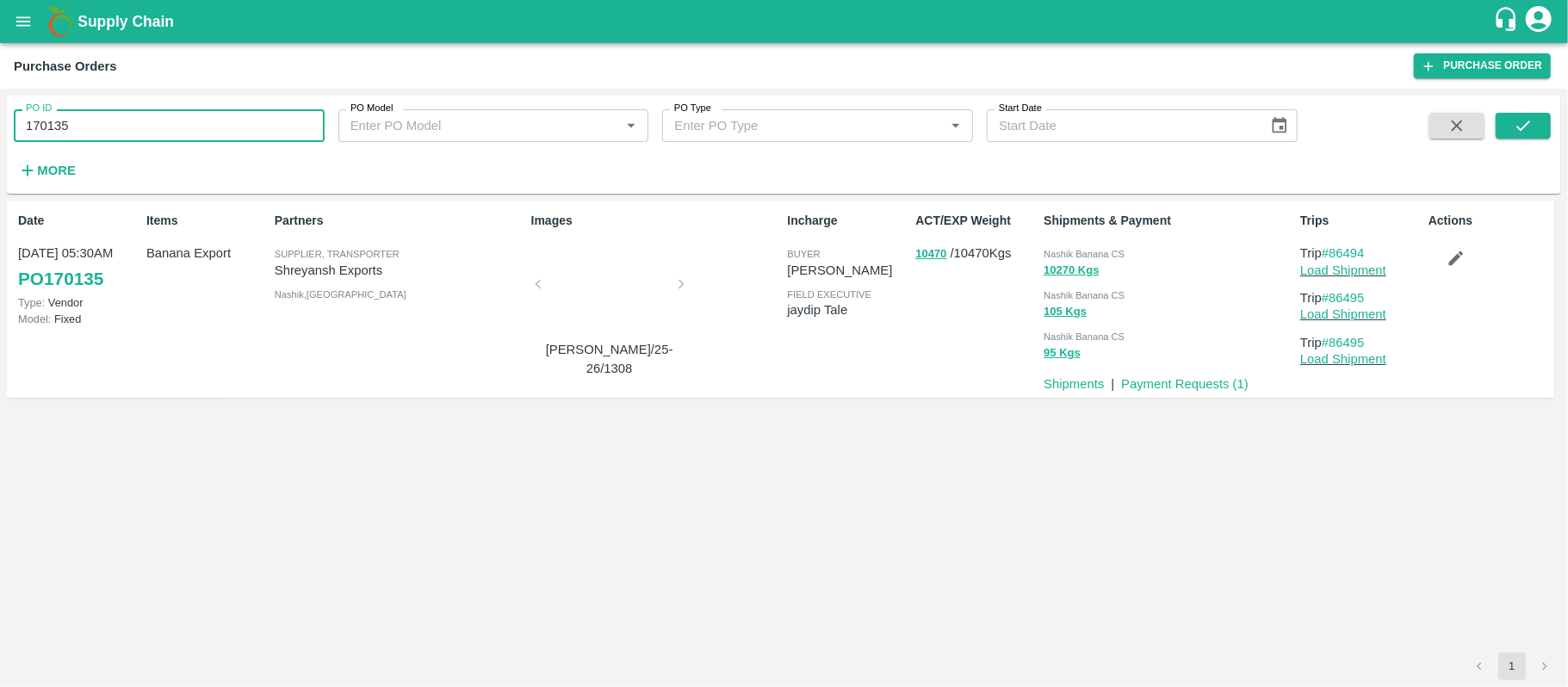
click at [190, 122] on input "170135" at bounding box center [169, 126] width 311 height 33
paste input "text"
click at [190, 122] on input "170488" at bounding box center [169, 126] width 311 height 33
click at [1505, 121] on button "submit" at bounding box center [1522, 126] width 55 height 26
click at [1107, 249] on span "Nashik Banana CS" at bounding box center [1083, 253] width 81 height 10
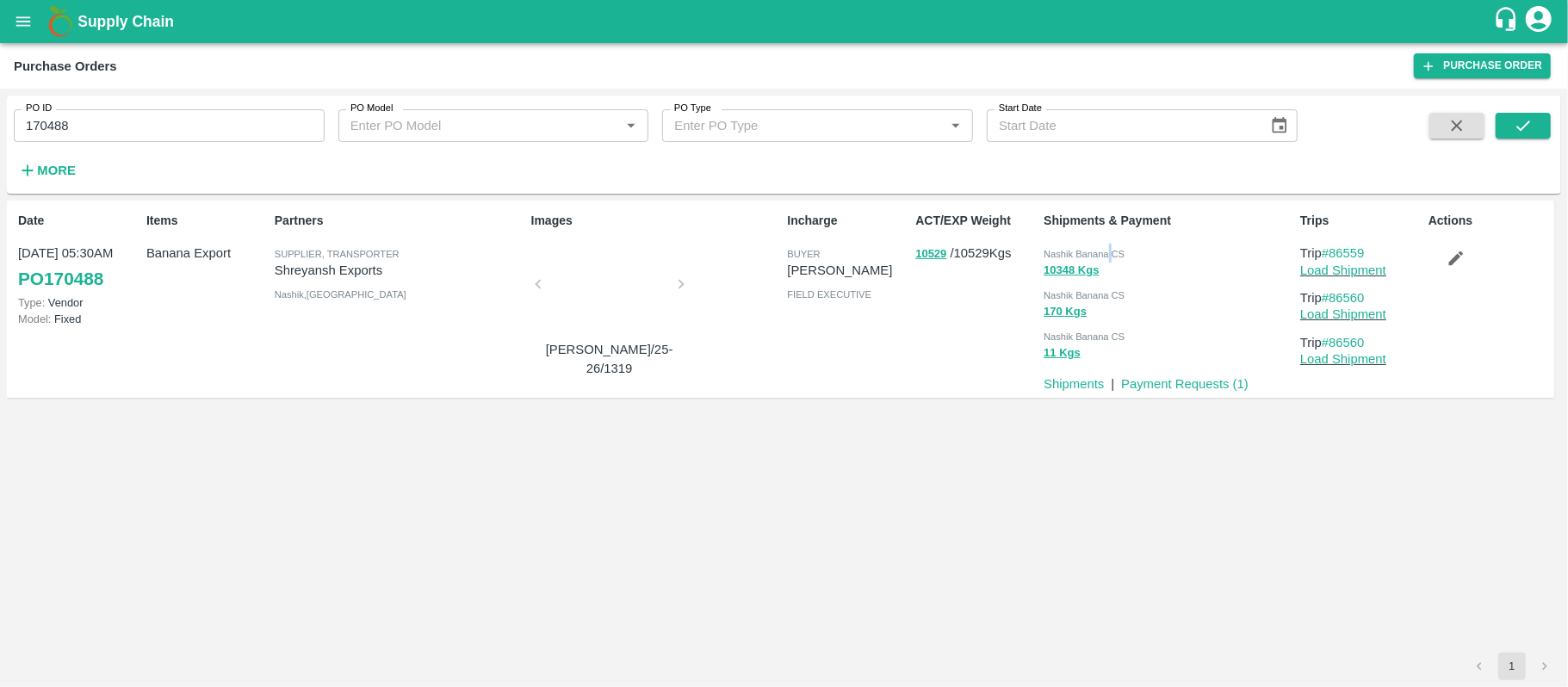
click at [1107, 249] on span "Nashik Banana CS" at bounding box center [1083, 253] width 81 height 10
click at [213, 124] on input "170488" at bounding box center [169, 126] width 311 height 33
paste input "text"
click at [213, 124] on input "170210" at bounding box center [169, 126] width 311 height 33
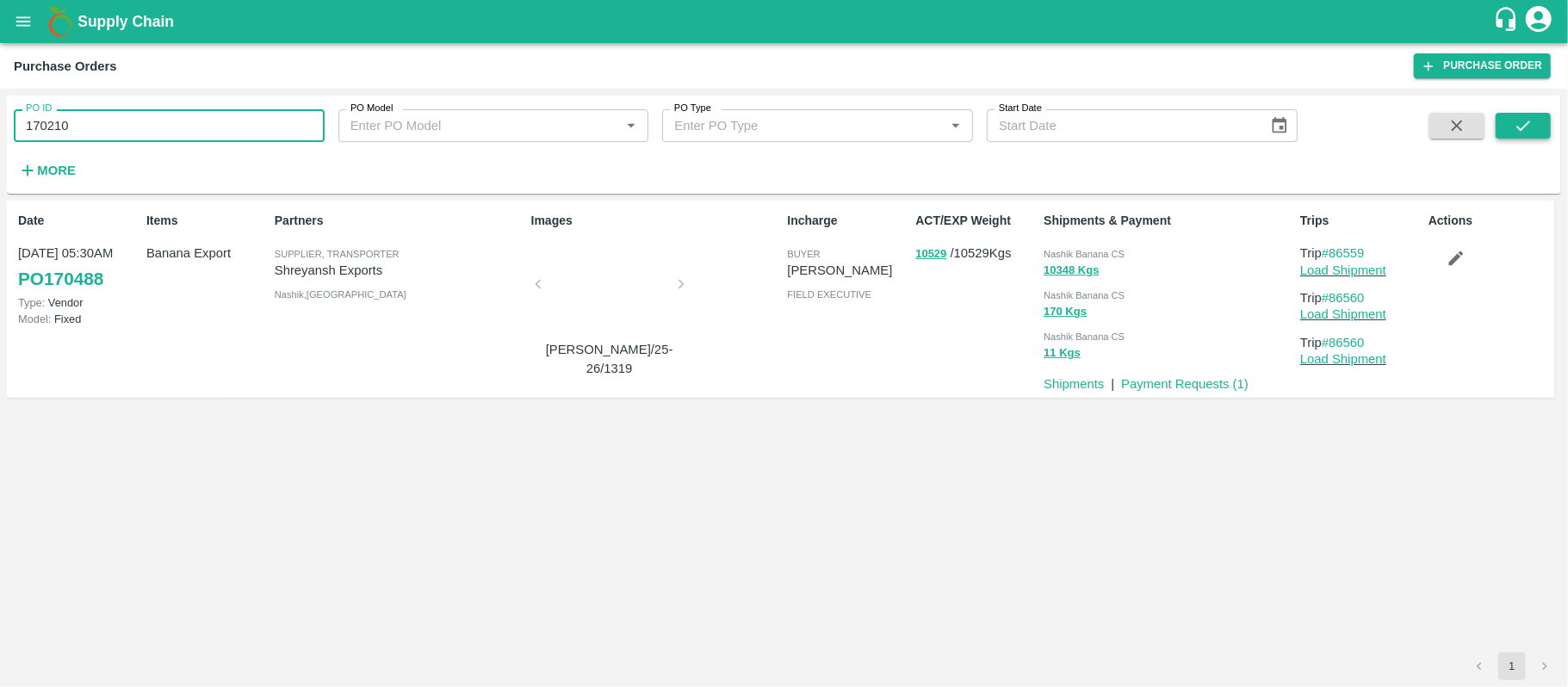
click at [1540, 126] on button "submit" at bounding box center [1522, 126] width 55 height 26
click at [1113, 247] on div "Nashik Banana CS" at bounding box center [1168, 253] width 249 height 19
click at [1112, 247] on div "Nashik Banana CS" at bounding box center [1168, 253] width 249 height 19
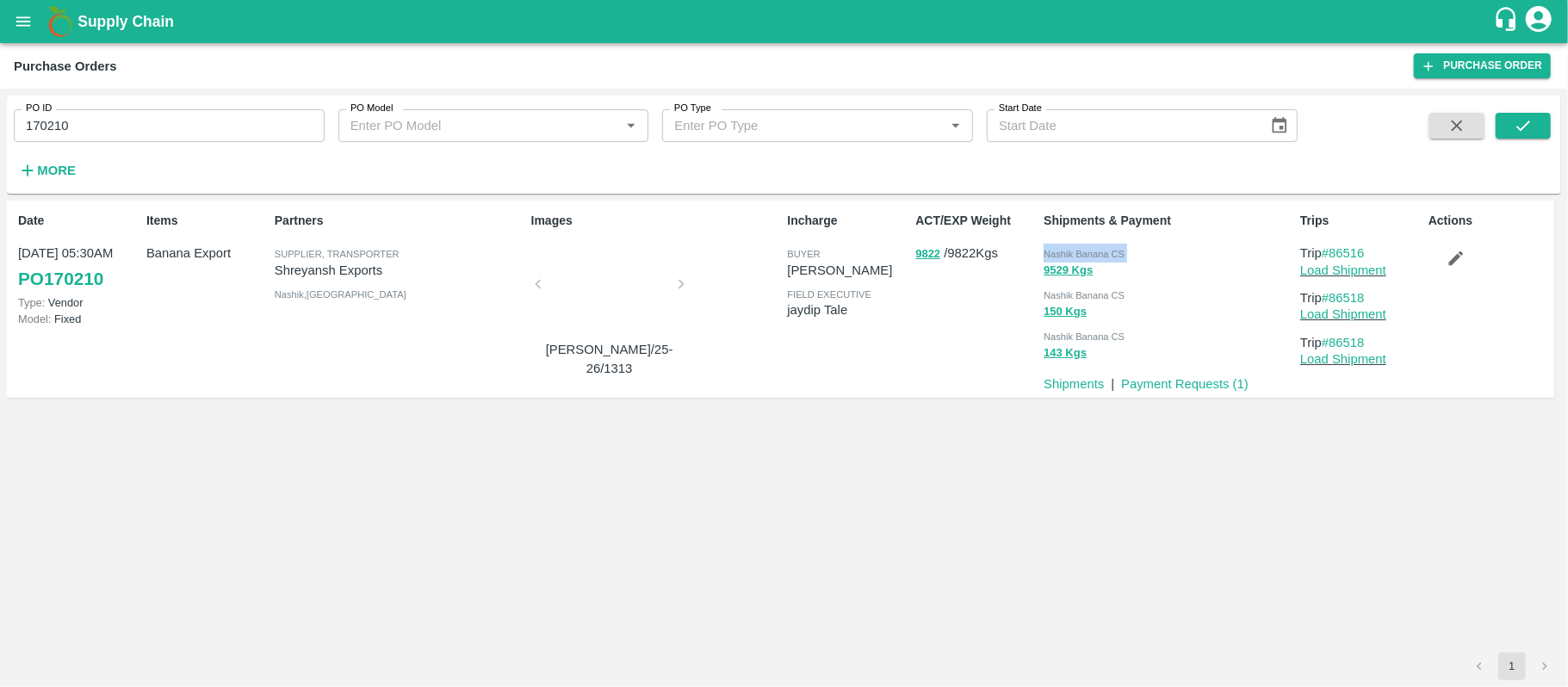
click at [1111, 247] on div "Nashik Banana CS" at bounding box center [1168, 253] width 249 height 19
click at [251, 132] on input "170210" at bounding box center [169, 126] width 311 height 33
paste input "text"
click at [1505, 115] on button "submit" at bounding box center [1522, 126] width 55 height 26
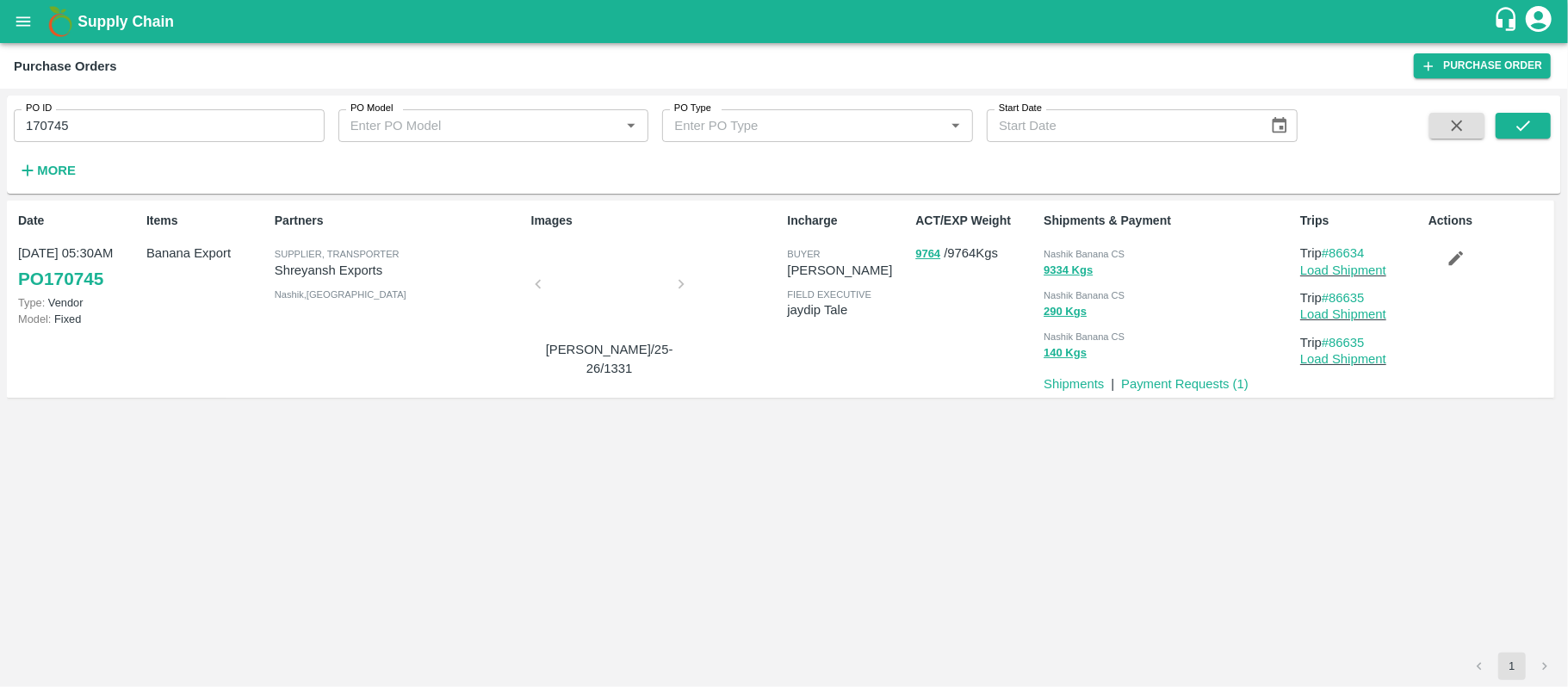
click at [1103, 259] on span "Nashik Banana CS" at bounding box center [1083, 253] width 81 height 10
click at [1100, 257] on span "Nashik Banana CS" at bounding box center [1083, 253] width 81 height 10
click at [213, 132] on input "170745" at bounding box center [169, 126] width 311 height 33
paste input "text"
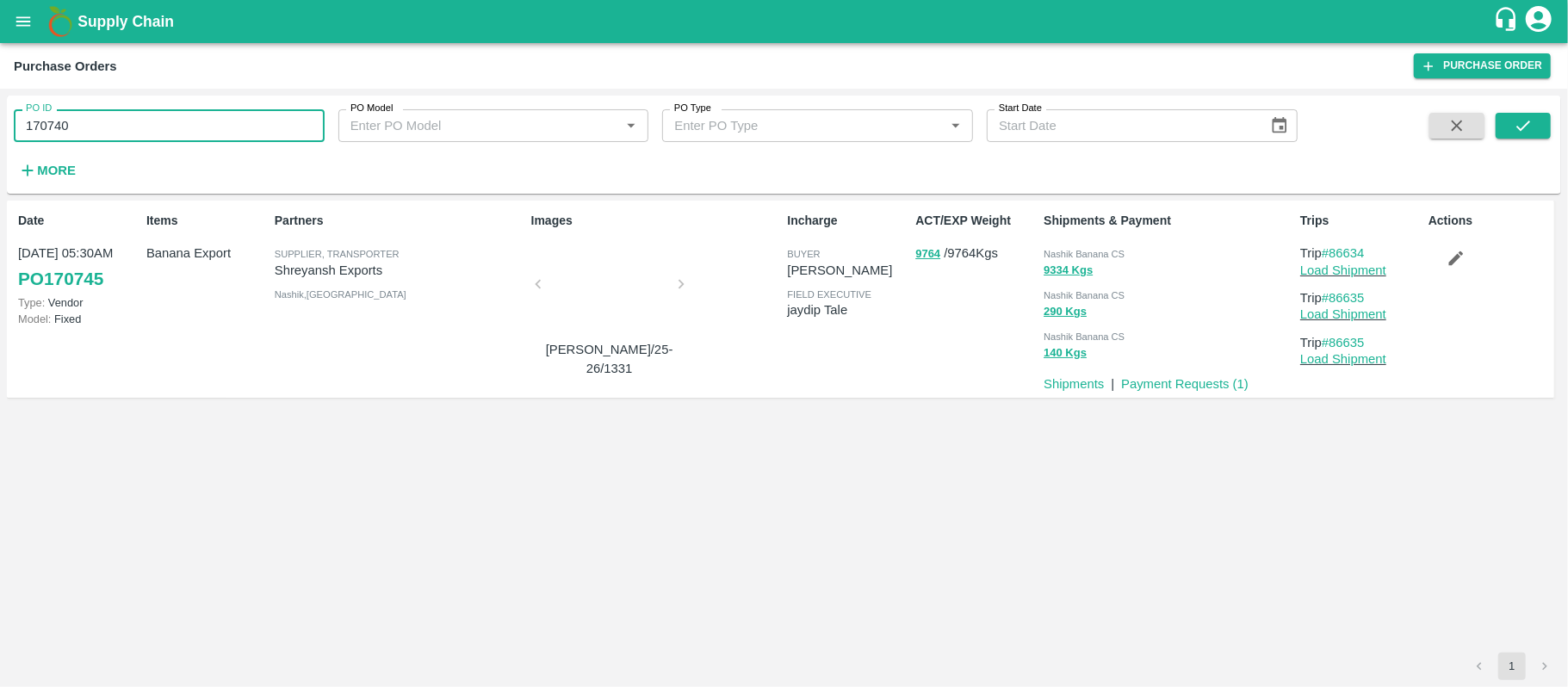
click at [213, 132] on input "170740" at bounding box center [169, 126] width 311 height 33
click at [1527, 124] on icon "submit" at bounding box center [1522, 126] width 14 height 10
click at [1059, 257] on span "Nashik Banana CS" at bounding box center [1083, 253] width 81 height 10
click at [1058, 257] on span "Nashik Banana CS" at bounding box center [1083, 253] width 81 height 10
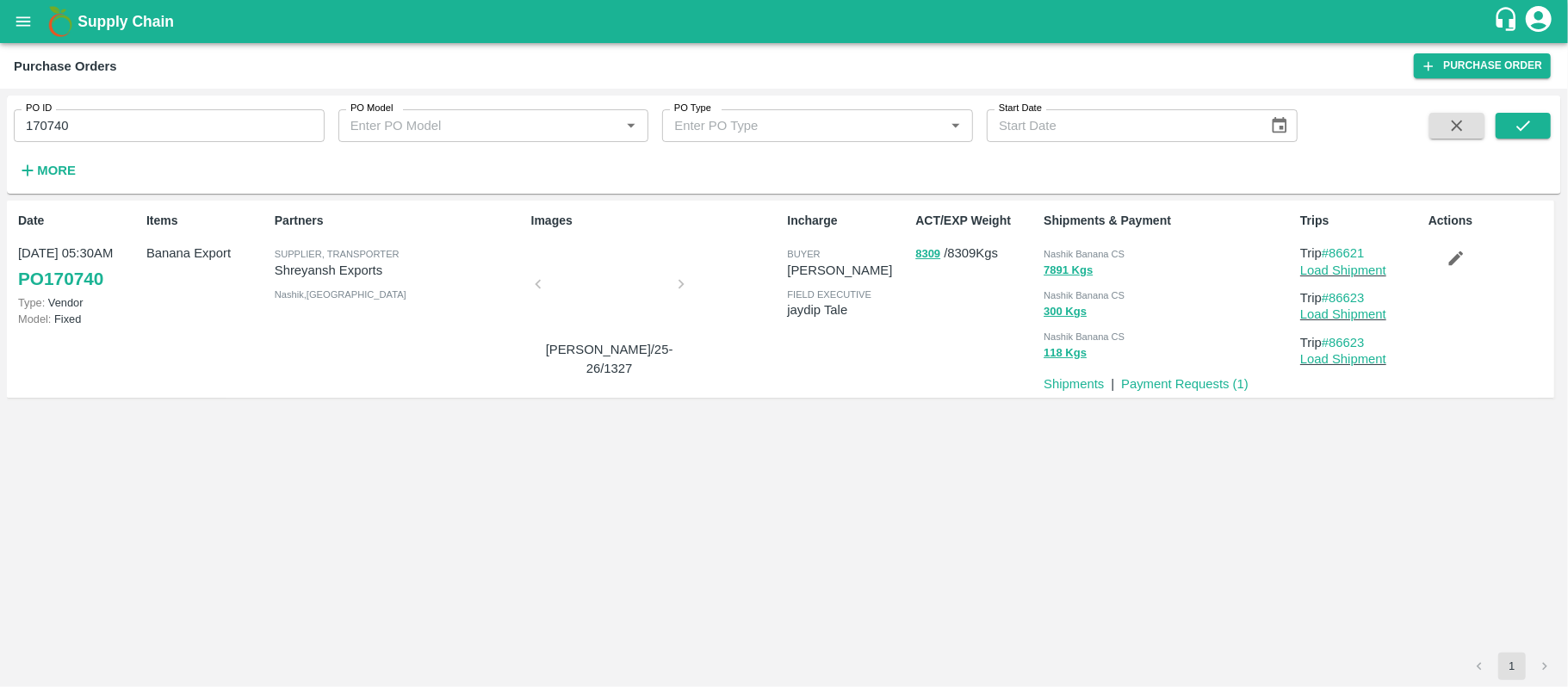
click at [143, 128] on input "170740" at bounding box center [169, 126] width 311 height 33
paste input "text"
click at [143, 128] on input "170522" at bounding box center [169, 126] width 311 height 33
click at [1560, 128] on div "PO ID 170522 PO ID PO Model PO Model   * PO Type PO Type   * Start Date Start D…" at bounding box center [784, 144] width 1554 height 85
click at [1523, 124] on icon "submit" at bounding box center [1523, 126] width 19 height 19
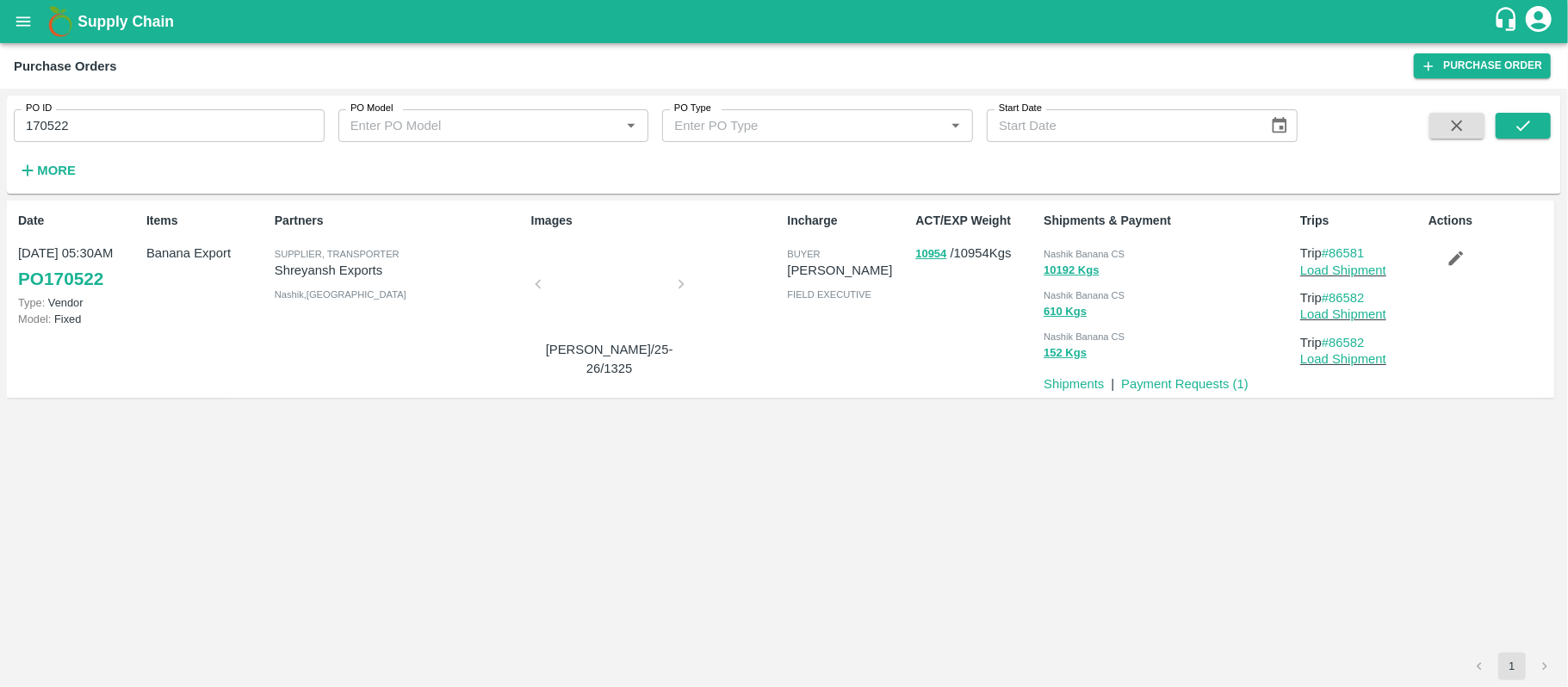
click at [1096, 253] on span "Nashik Banana CS" at bounding box center [1083, 253] width 81 height 10
click at [1095, 253] on span "Nashik Banana CS" at bounding box center [1083, 253] width 81 height 10
click at [194, 125] on input "170522" at bounding box center [169, 126] width 311 height 33
paste input "text"
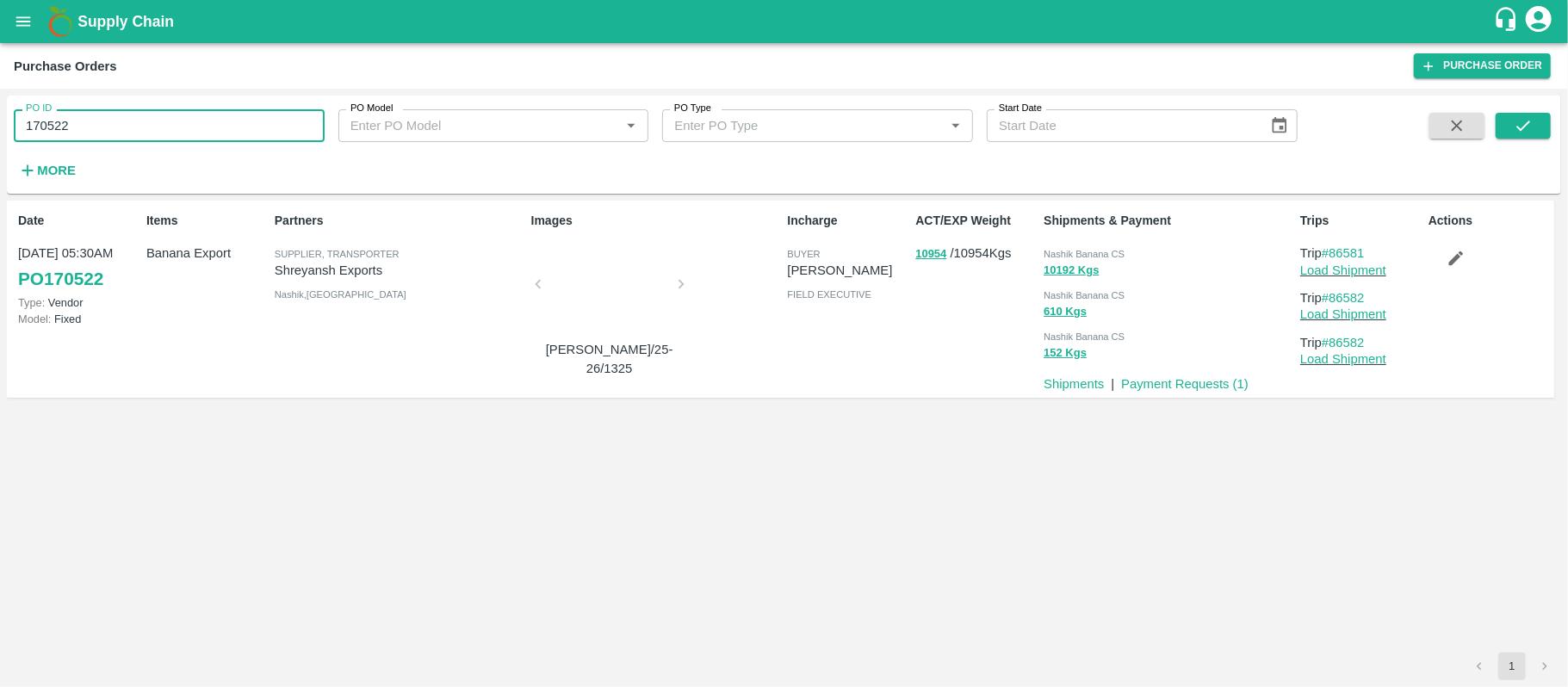
click at [194, 125] on input "170522" at bounding box center [169, 126] width 311 height 33
click at [1524, 121] on icon "submit" at bounding box center [1523, 126] width 19 height 19
click at [1131, 261] on div "10062 Kgs" at bounding box center [1168, 270] width 249 height 20
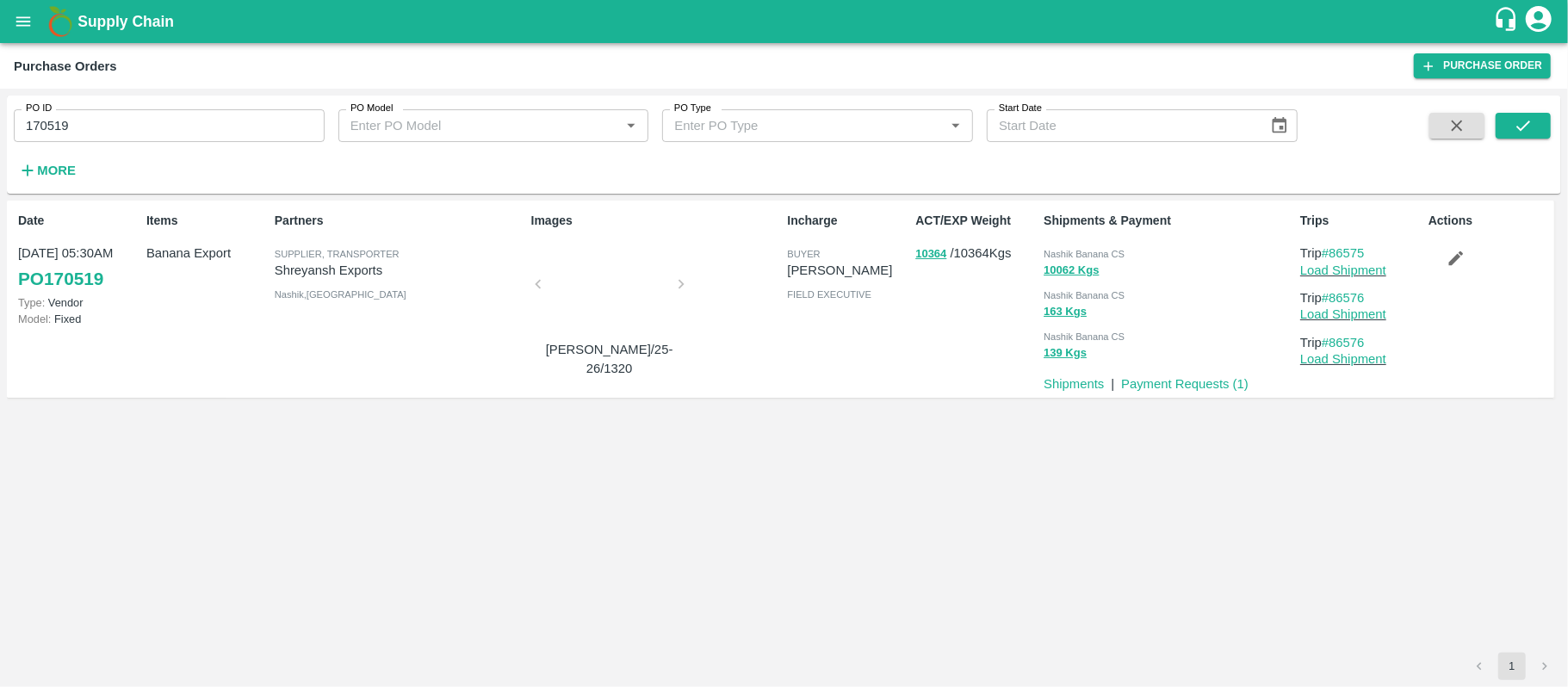
click at [177, 124] on input "170519" at bounding box center [169, 126] width 311 height 33
paste input "text"
click at [177, 124] on input "170748" at bounding box center [169, 126] width 311 height 33
click at [1555, 114] on div "PO ID 170748 PO ID PO Model PO Model   * PO Type PO Type   * Start Date Start D…" at bounding box center [784, 144] width 1554 height 85
click at [1537, 117] on button "submit" at bounding box center [1522, 126] width 55 height 26
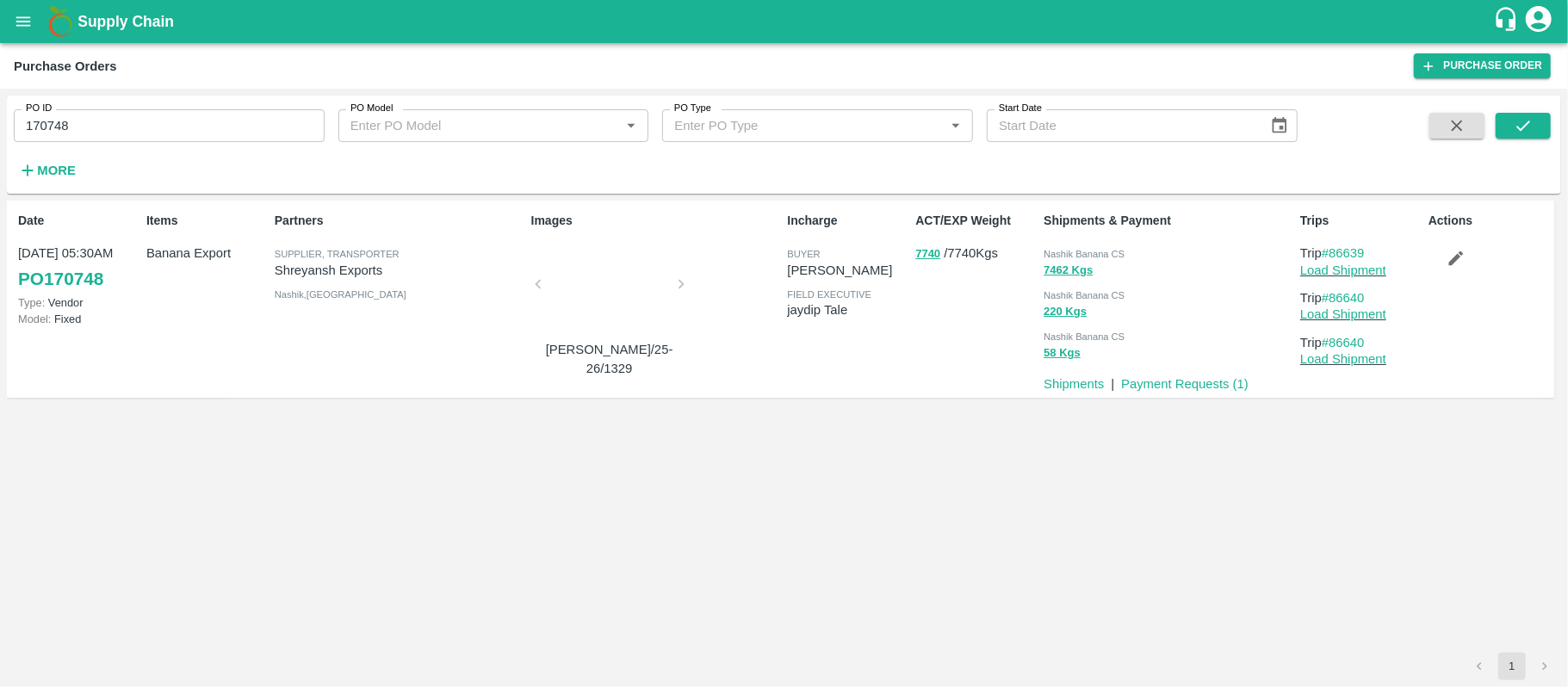
click at [1059, 239] on div "Nashik Banana CS 7462 Kgs Nashik Banana CS 220 Kgs Nashik Banana CS 58 Kgs" at bounding box center [1165, 302] width 257 height 130
click at [139, 124] on input "170748" at bounding box center [169, 126] width 311 height 33
paste input "text"
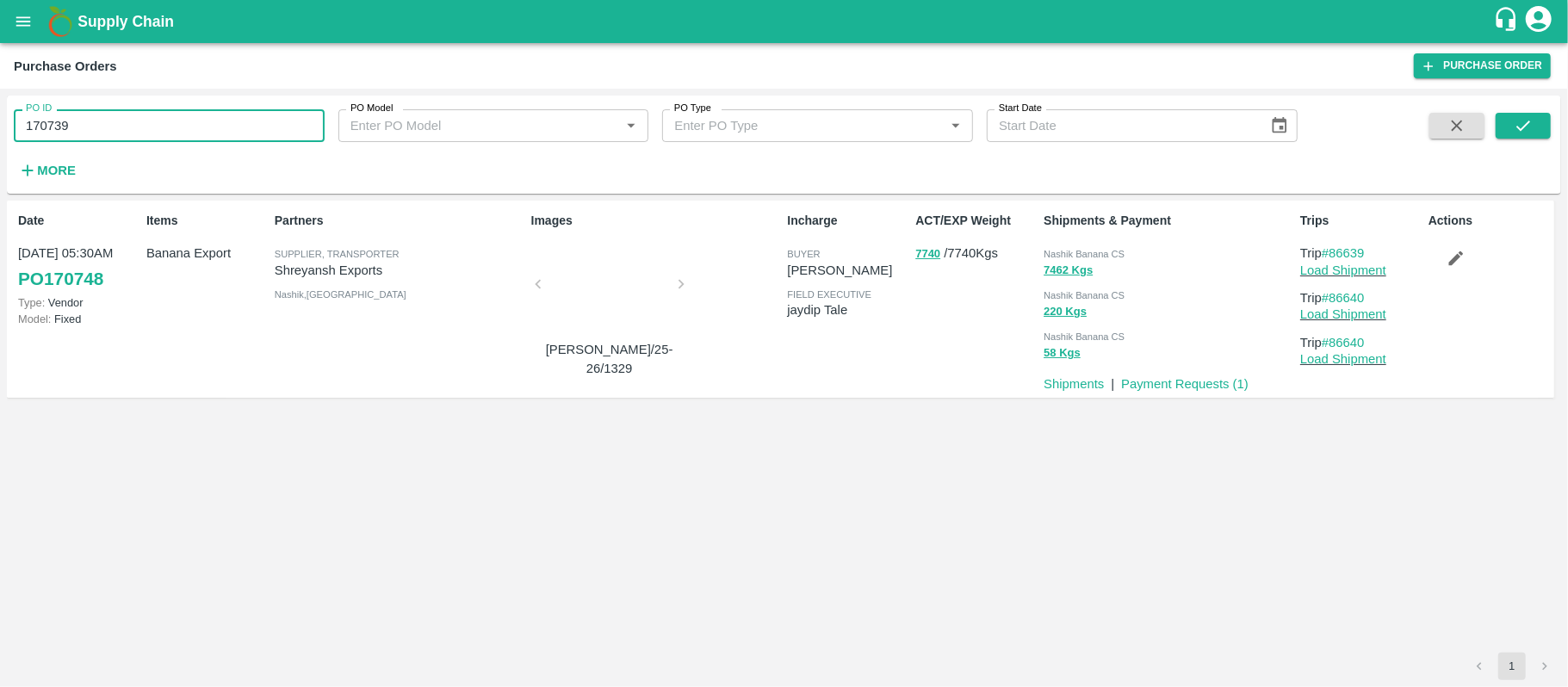
click at [139, 124] on input "170739" at bounding box center [169, 126] width 311 height 33
click at [1526, 132] on icon "submit" at bounding box center [1523, 126] width 19 height 19
click at [1106, 251] on span "Nashik Banana CS" at bounding box center [1083, 253] width 81 height 10
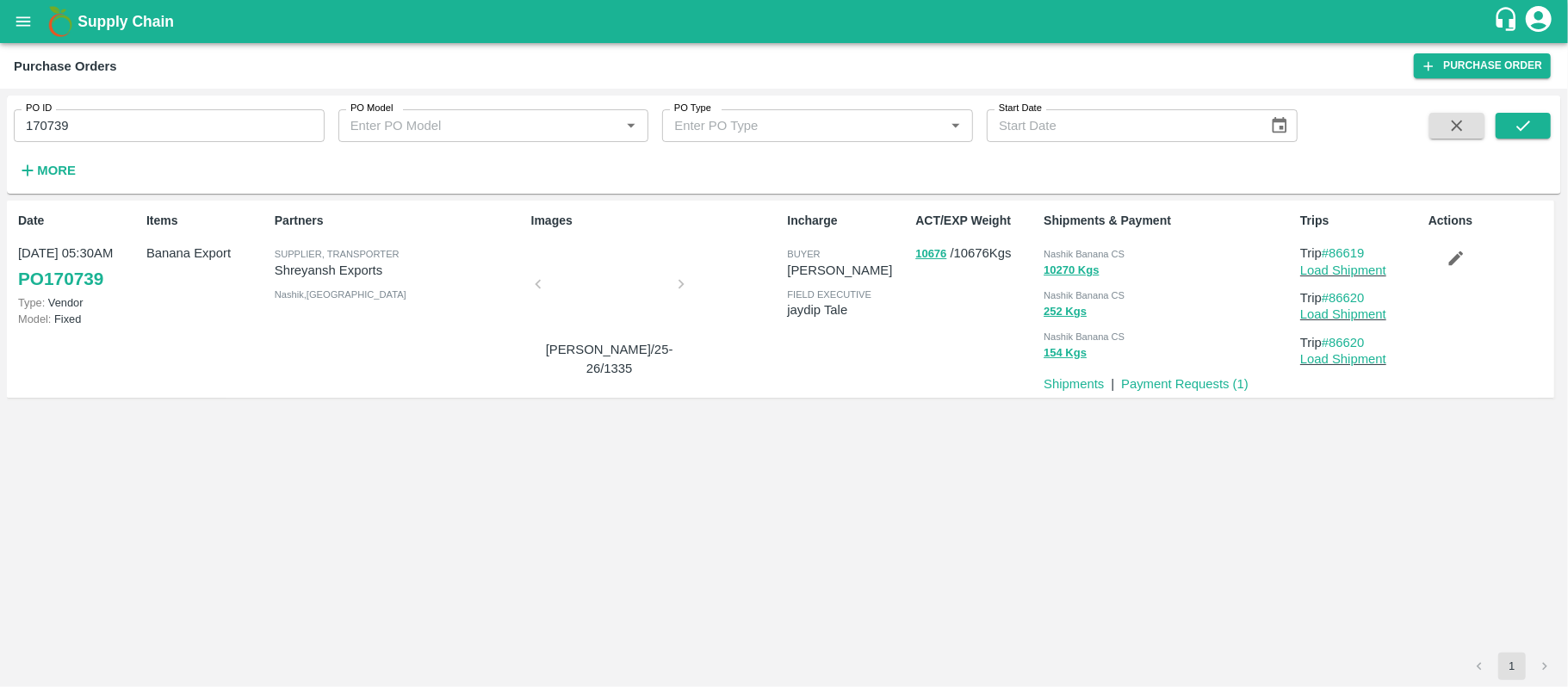
click at [248, 132] on input "170739" at bounding box center [169, 126] width 311 height 33
paste input "text"
click at [248, 132] on input "171212" at bounding box center [169, 126] width 311 height 33
click at [1514, 125] on icon "submit" at bounding box center [1523, 126] width 19 height 19
click at [1095, 249] on span "Nashik Banana CS" at bounding box center [1083, 253] width 81 height 10
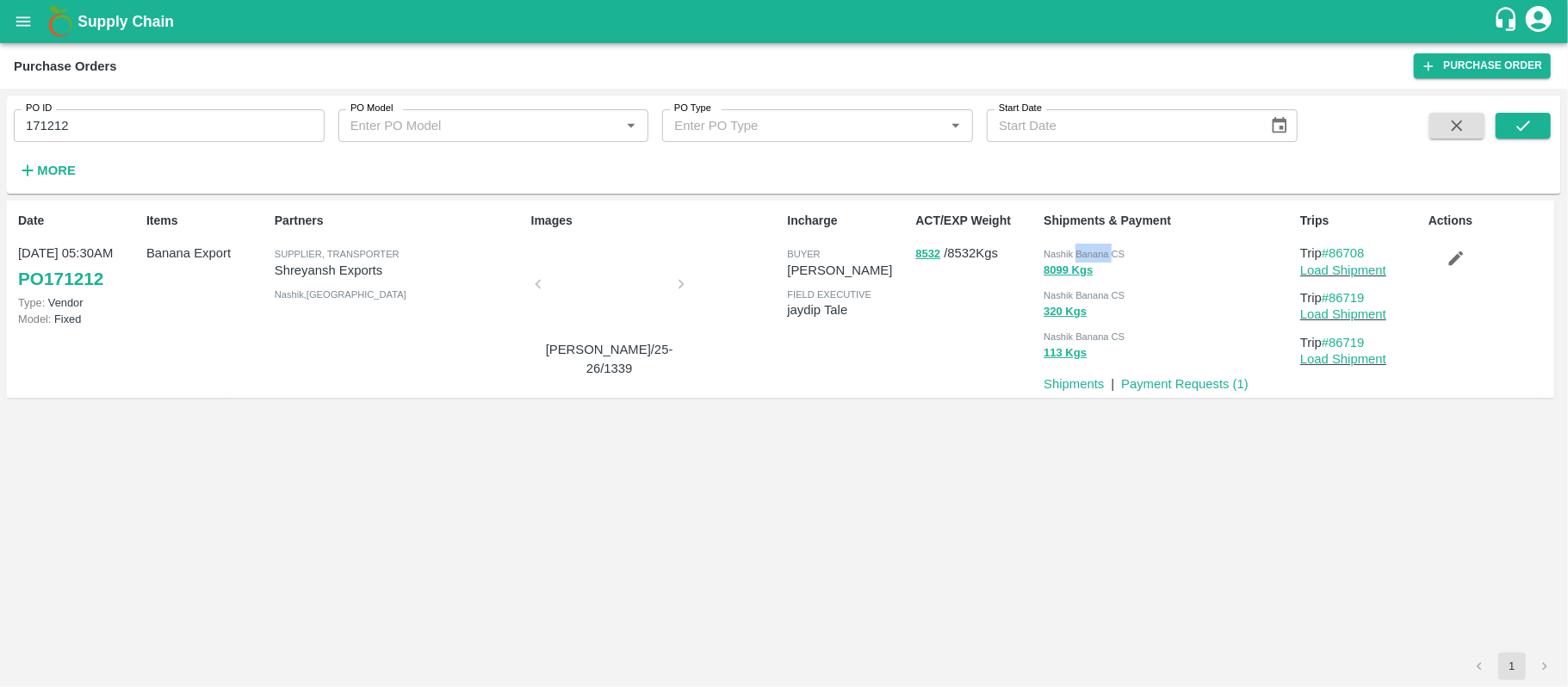
click at [1095, 249] on span "Nashik Banana CS" at bounding box center [1083, 253] width 81 height 10
click at [156, 118] on input "171212" at bounding box center [169, 126] width 311 height 33
paste input "text"
click at [156, 118] on input "171198" at bounding box center [169, 126] width 311 height 33
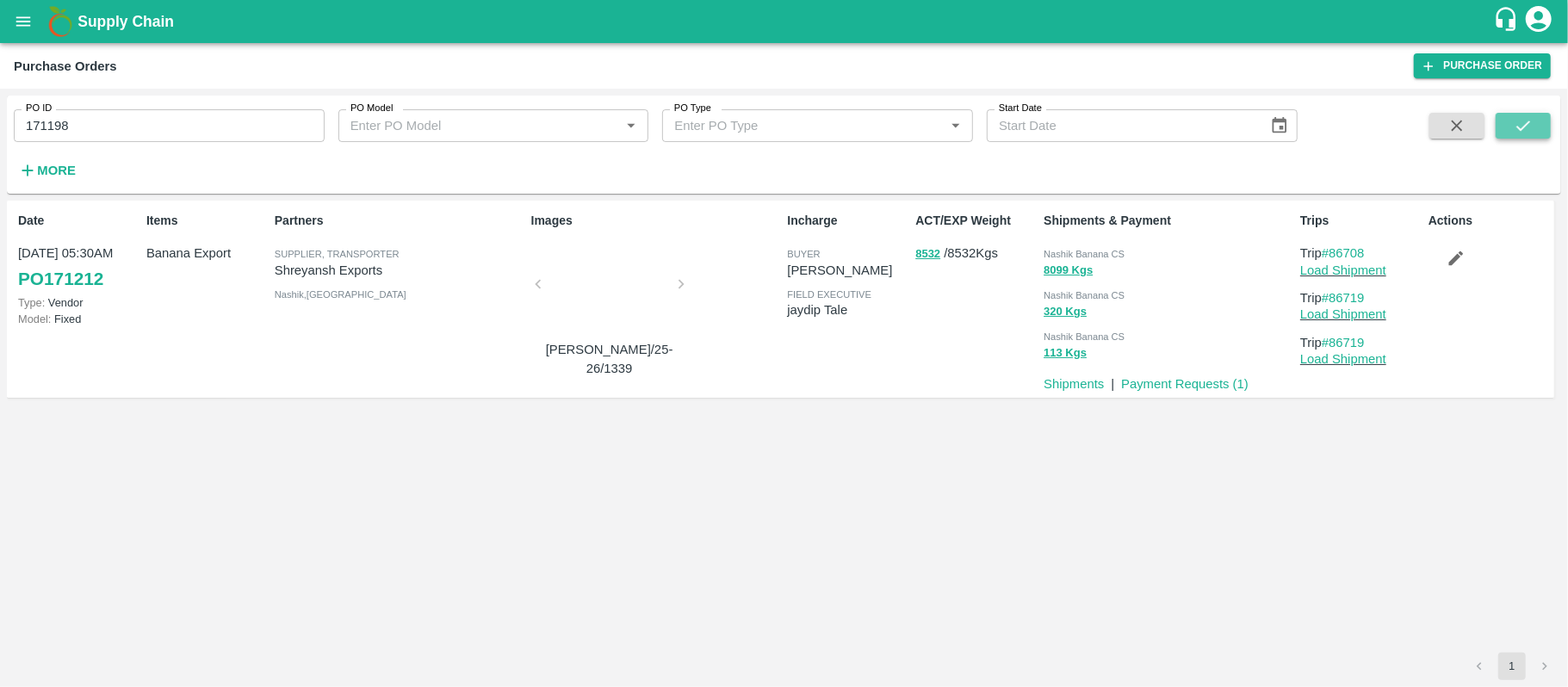
click at [1495, 131] on button "submit" at bounding box center [1522, 126] width 55 height 26
click at [1110, 249] on span "Nashik Banana CS" at bounding box center [1083, 253] width 81 height 10
click at [1109, 249] on span "Nashik Banana CS" at bounding box center [1083, 253] width 81 height 10
click at [180, 140] on input "171198" at bounding box center [169, 126] width 311 height 33
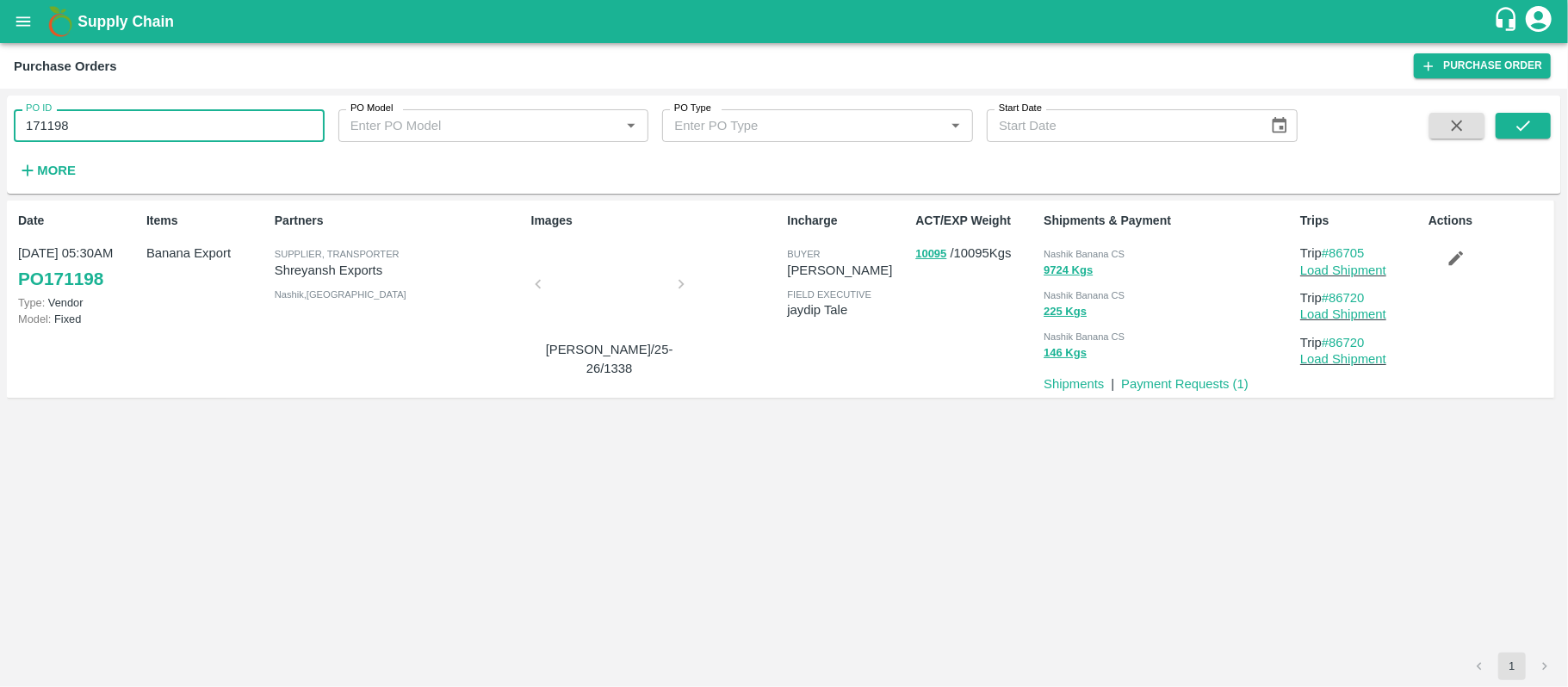
paste input "text"
click at [180, 140] on input "171298" at bounding box center [169, 126] width 311 height 33
click at [1522, 128] on icon "submit" at bounding box center [1522, 126] width 14 height 10
click at [1073, 259] on span "Nashik Banana CS" at bounding box center [1083, 253] width 81 height 10
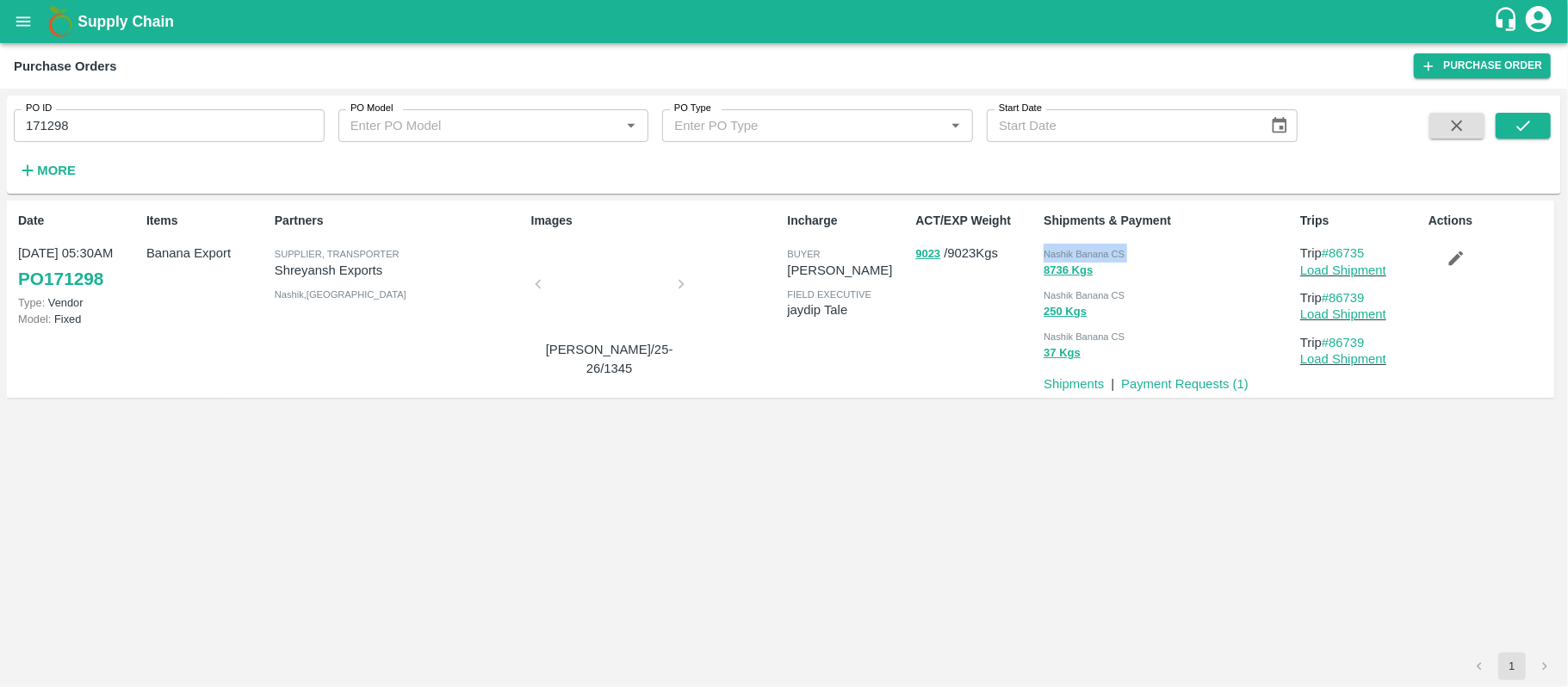
click at [1073, 259] on span "Nashik Banana CS" at bounding box center [1083, 253] width 81 height 10
click at [132, 132] on input "171298" at bounding box center [169, 126] width 311 height 33
paste input "text"
click at [132, 132] on input "171303" at bounding box center [169, 126] width 311 height 33
click at [1502, 142] on span at bounding box center [1522, 148] width 55 height 71
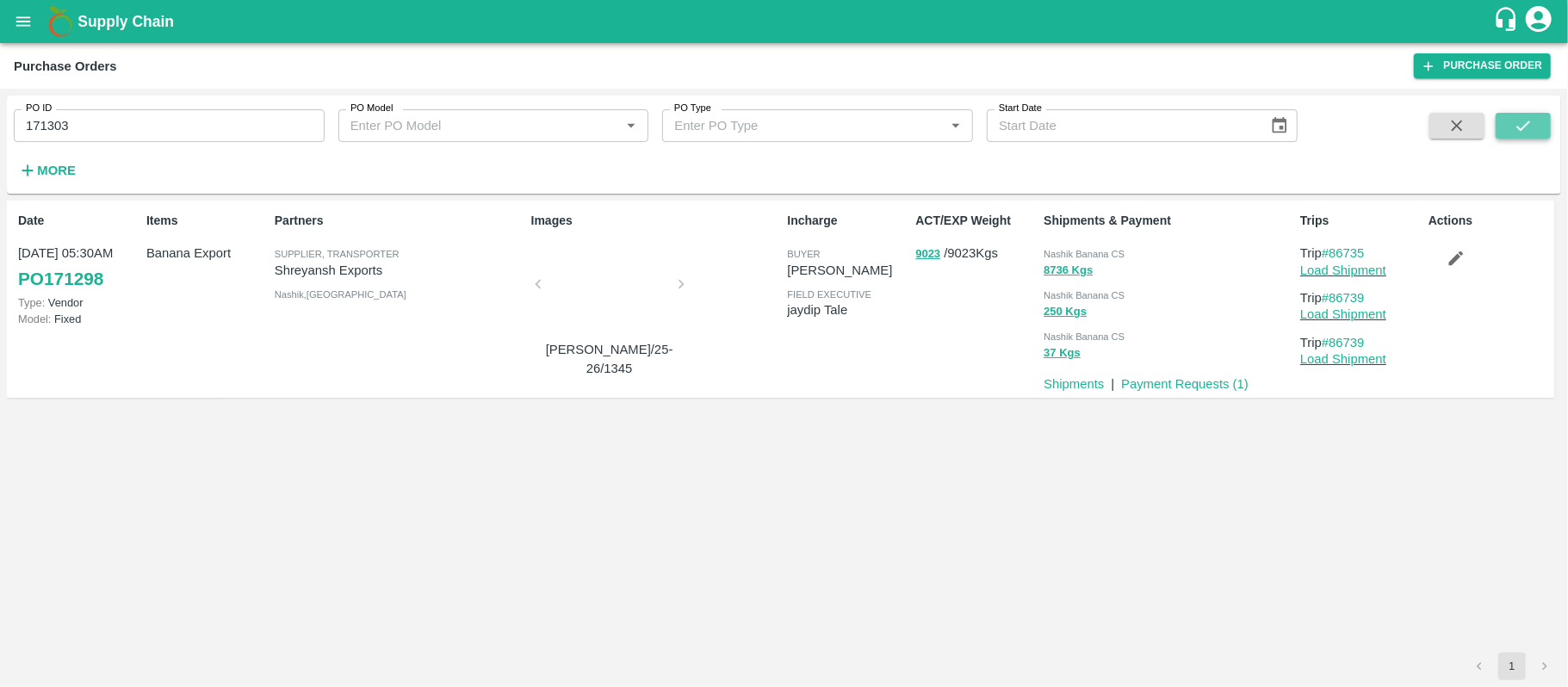
click at [1507, 129] on button "submit" at bounding box center [1522, 126] width 55 height 26
click at [1103, 253] on span "Nashik Banana CS" at bounding box center [1083, 253] width 81 height 10
drag, startPoint x: 194, startPoint y: 87, endPoint x: 190, endPoint y: 128, distance: 41.2
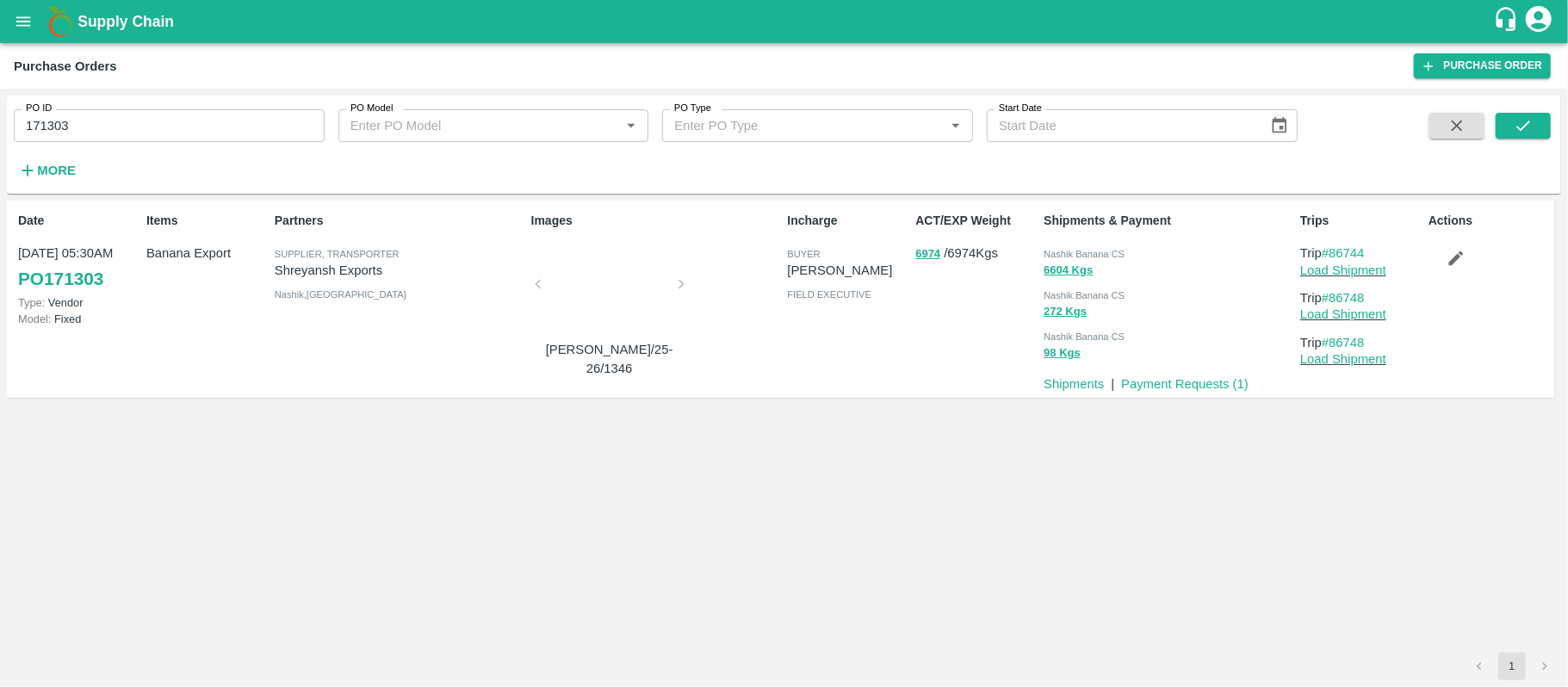
click at [194, 87] on div "Purchase Orders Purchase Order" at bounding box center [784, 65] width 1568 height 46
click at [190, 128] on input "171303" at bounding box center [169, 126] width 311 height 33
paste input "text"
click at [190, 128] on input "171286" at bounding box center [169, 126] width 311 height 33
type input "171286"
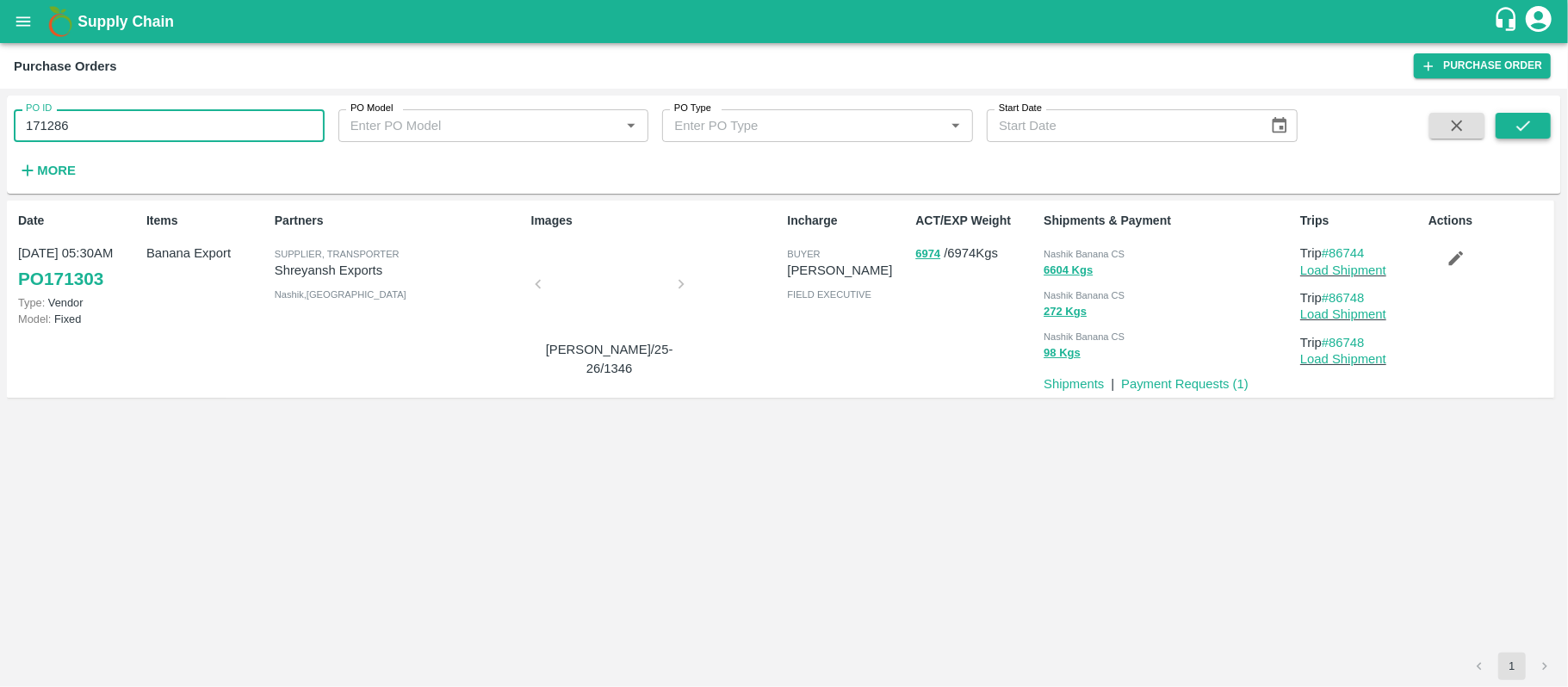
click at [1524, 121] on icon "submit" at bounding box center [1523, 126] width 19 height 19
click at [1052, 257] on span "Nashik Banana CS" at bounding box center [1083, 253] width 81 height 10
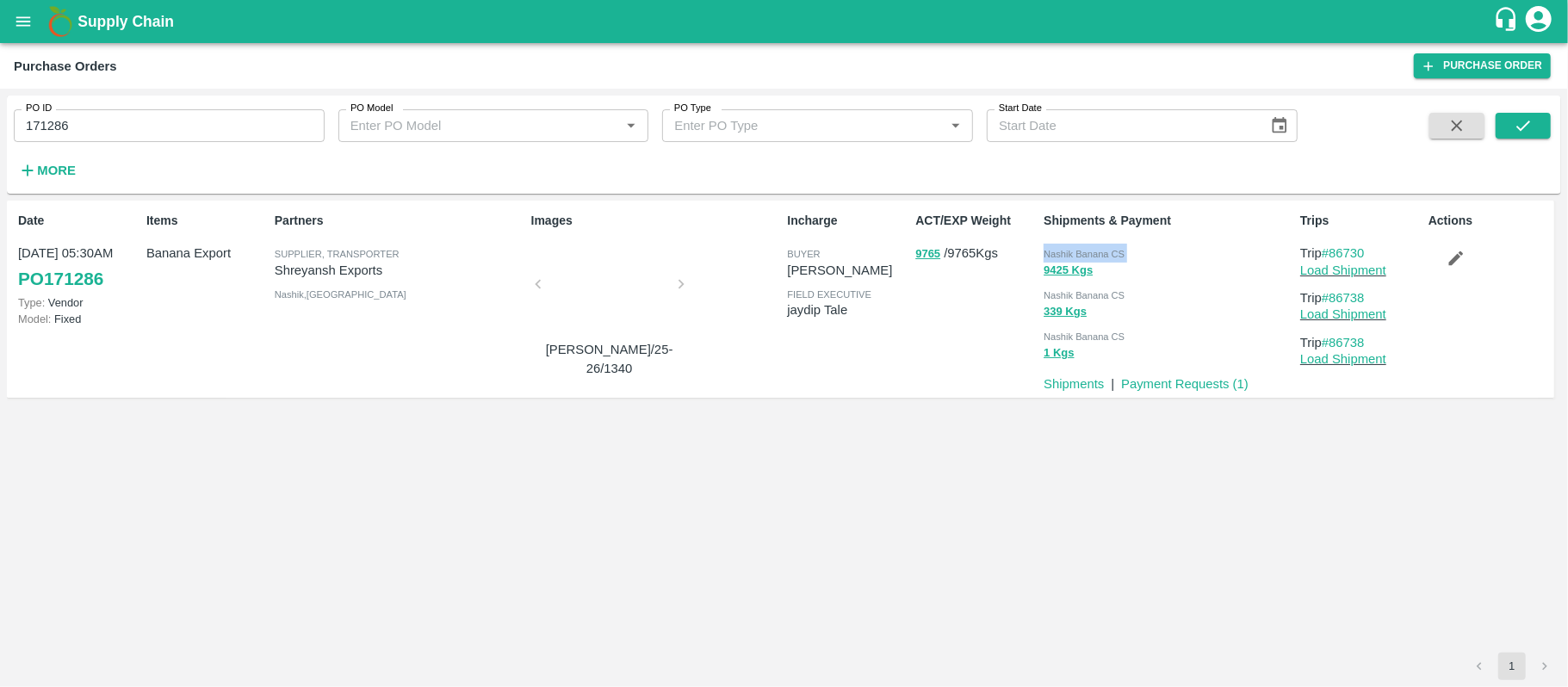
click at [1052, 257] on span "Nashik Banana CS" at bounding box center [1083, 253] width 81 height 10
